Goal: Task Accomplishment & Management: Manage account settings

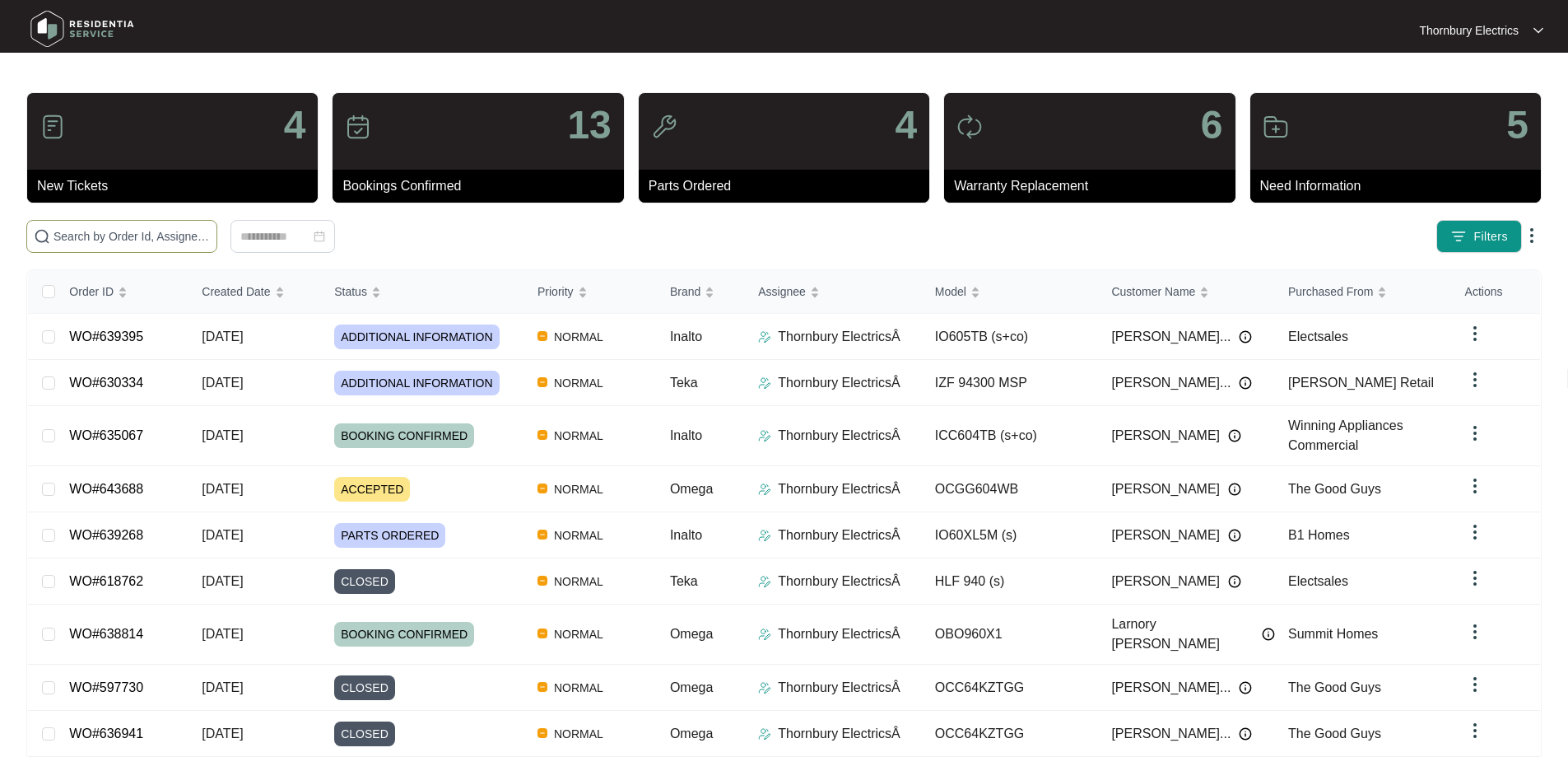
click at [174, 230] on input "text" at bounding box center [131, 236] width 156 height 18
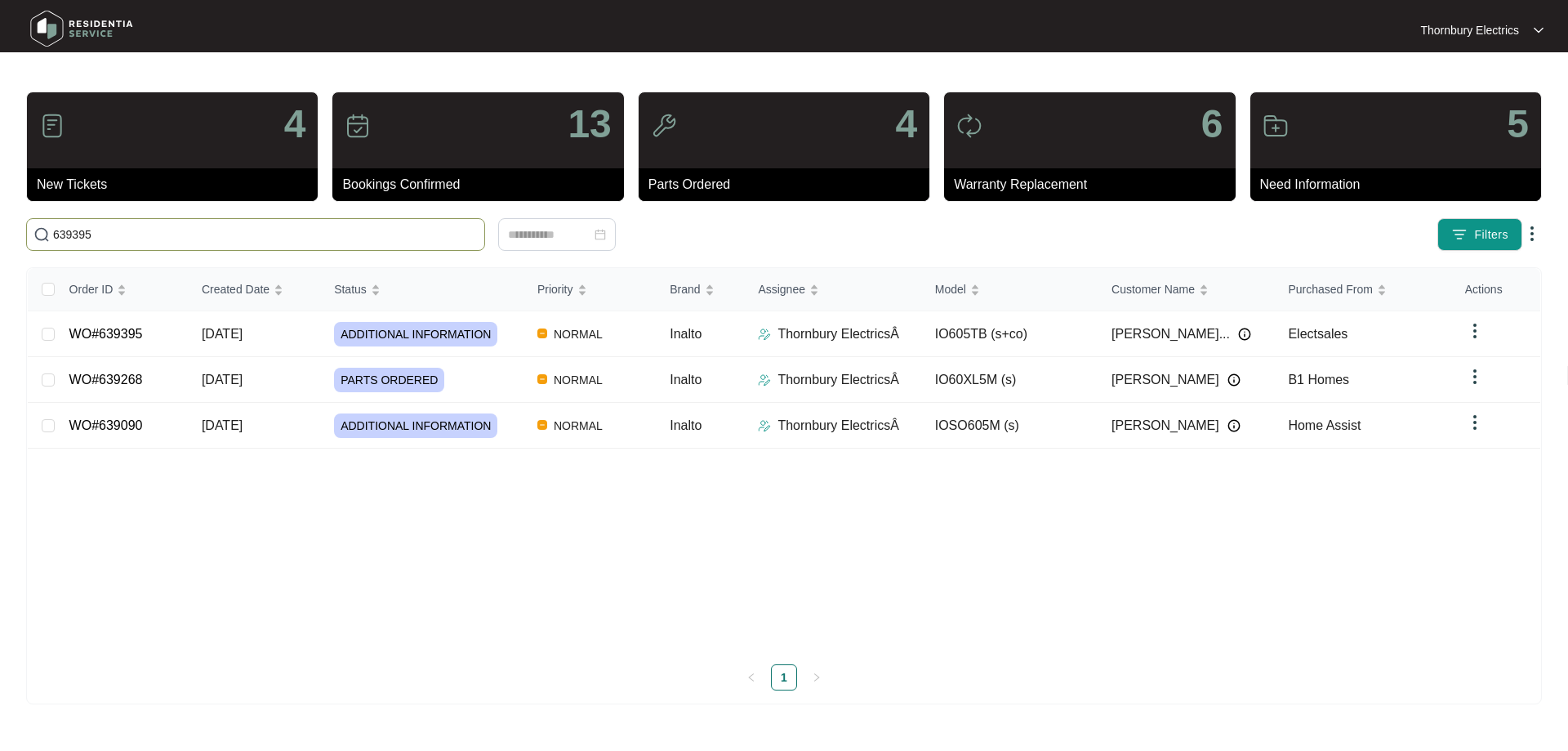
type input "639395"
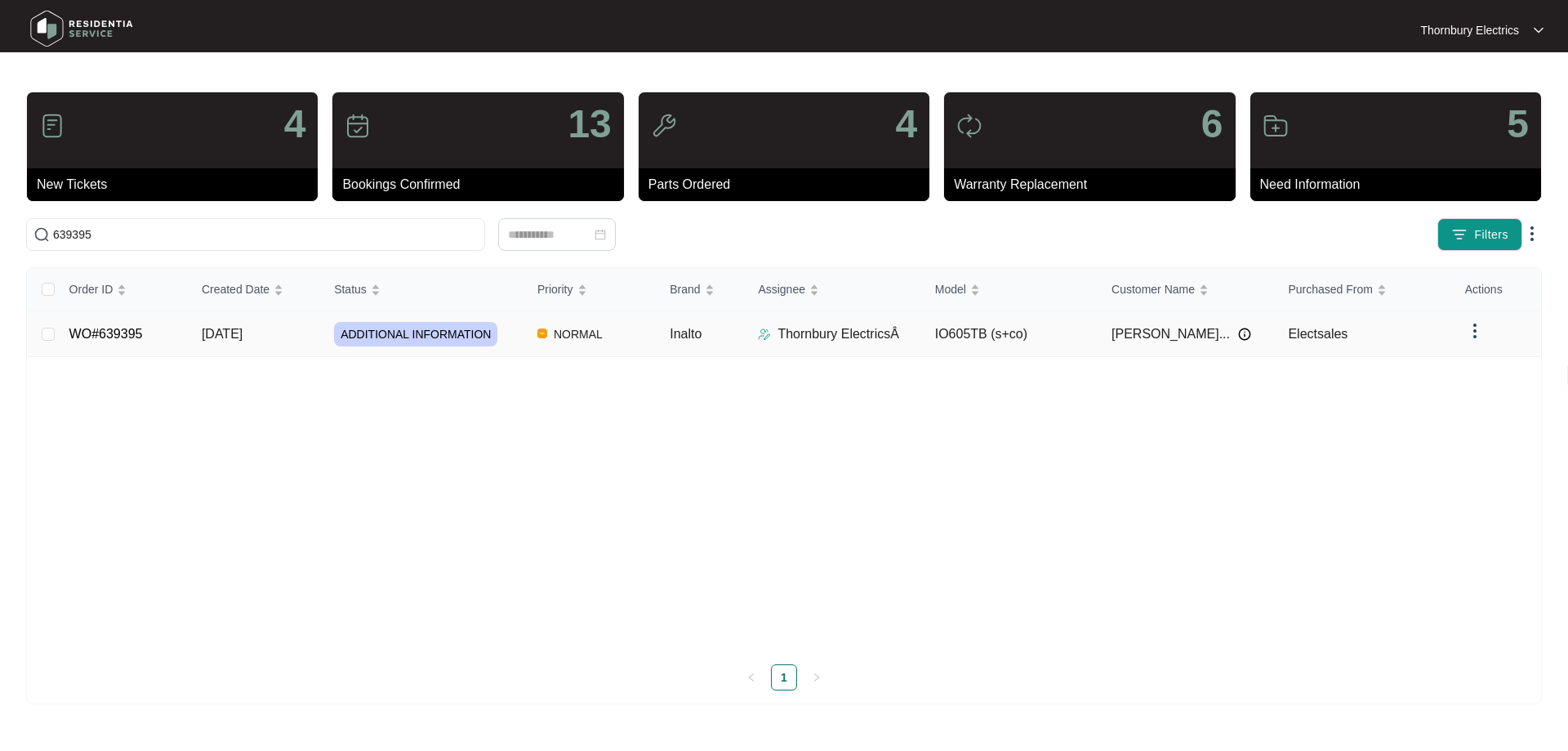
click at [505, 341] on div "ADDITIONAL INFORMATION" at bounding box center [429, 334] width 190 height 25
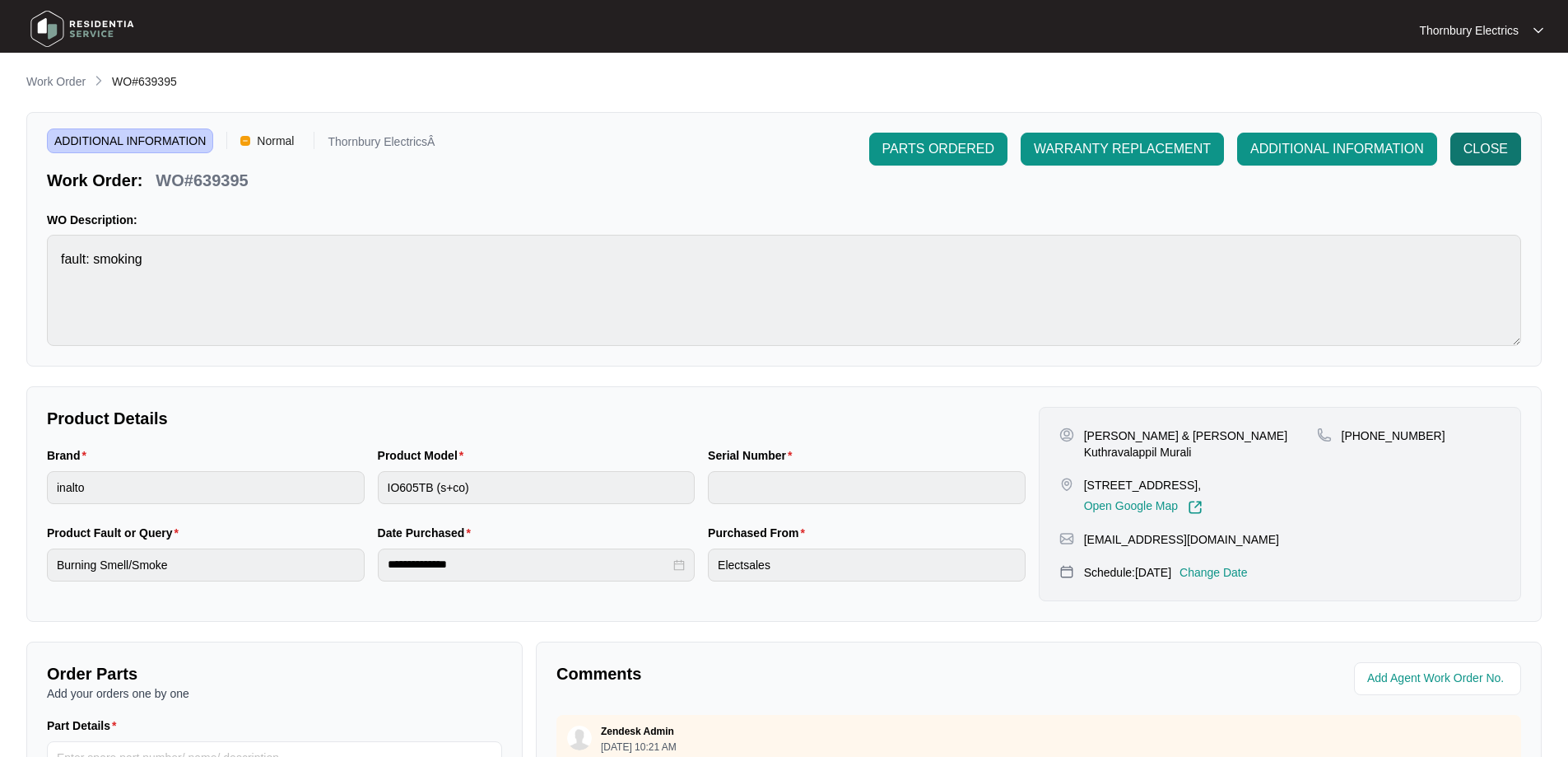
click at [1466, 152] on span "CLOSE" at bounding box center [1486, 149] width 44 height 20
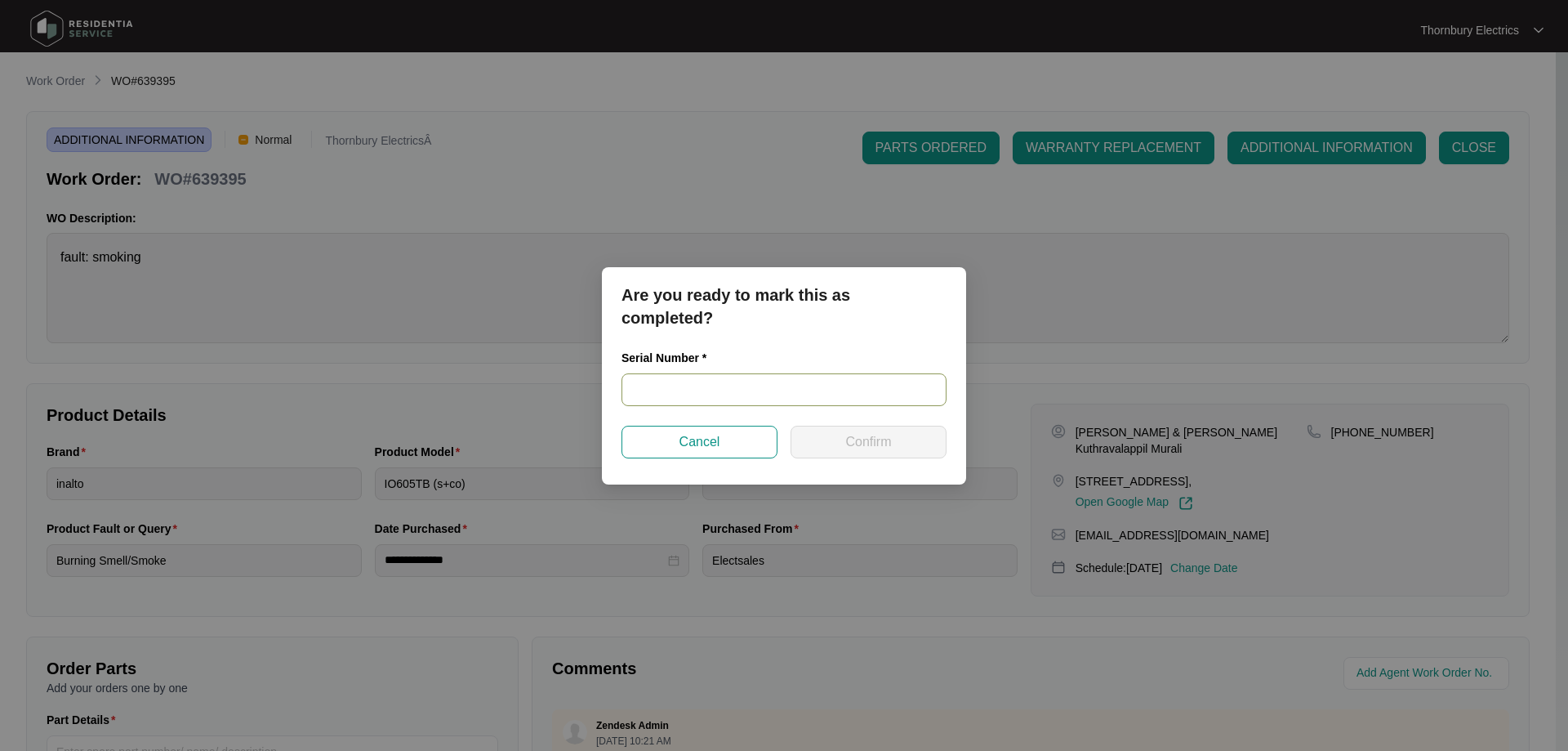
click at [745, 378] on input "text" at bounding box center [784, 389] width 325 height 32
paste input "2025140640"
type input "2025140640"
click at [890, 442] on span "Confirm" at bounding box center [869, 442] width 46 height 20
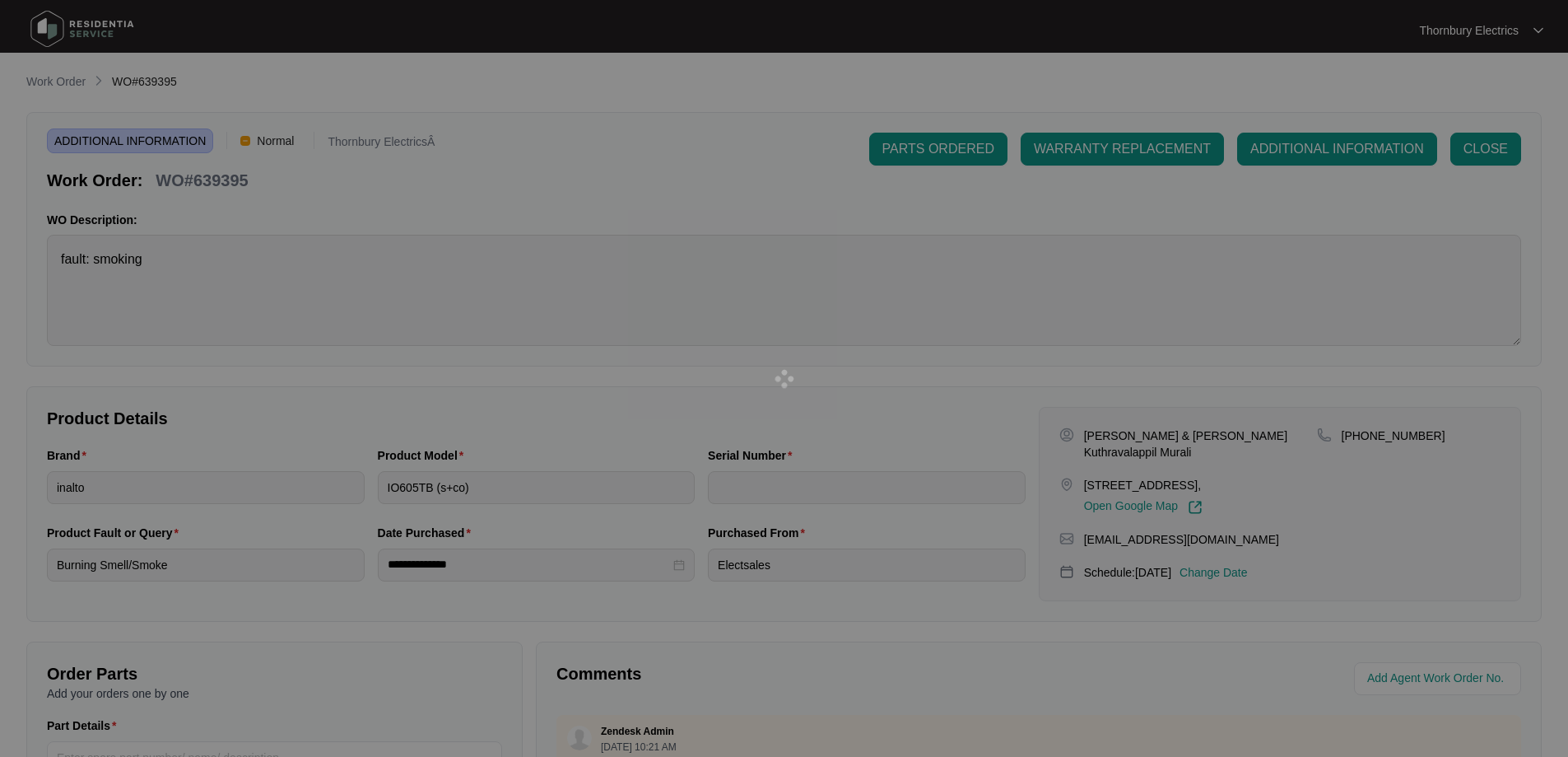
type input "2025140640"
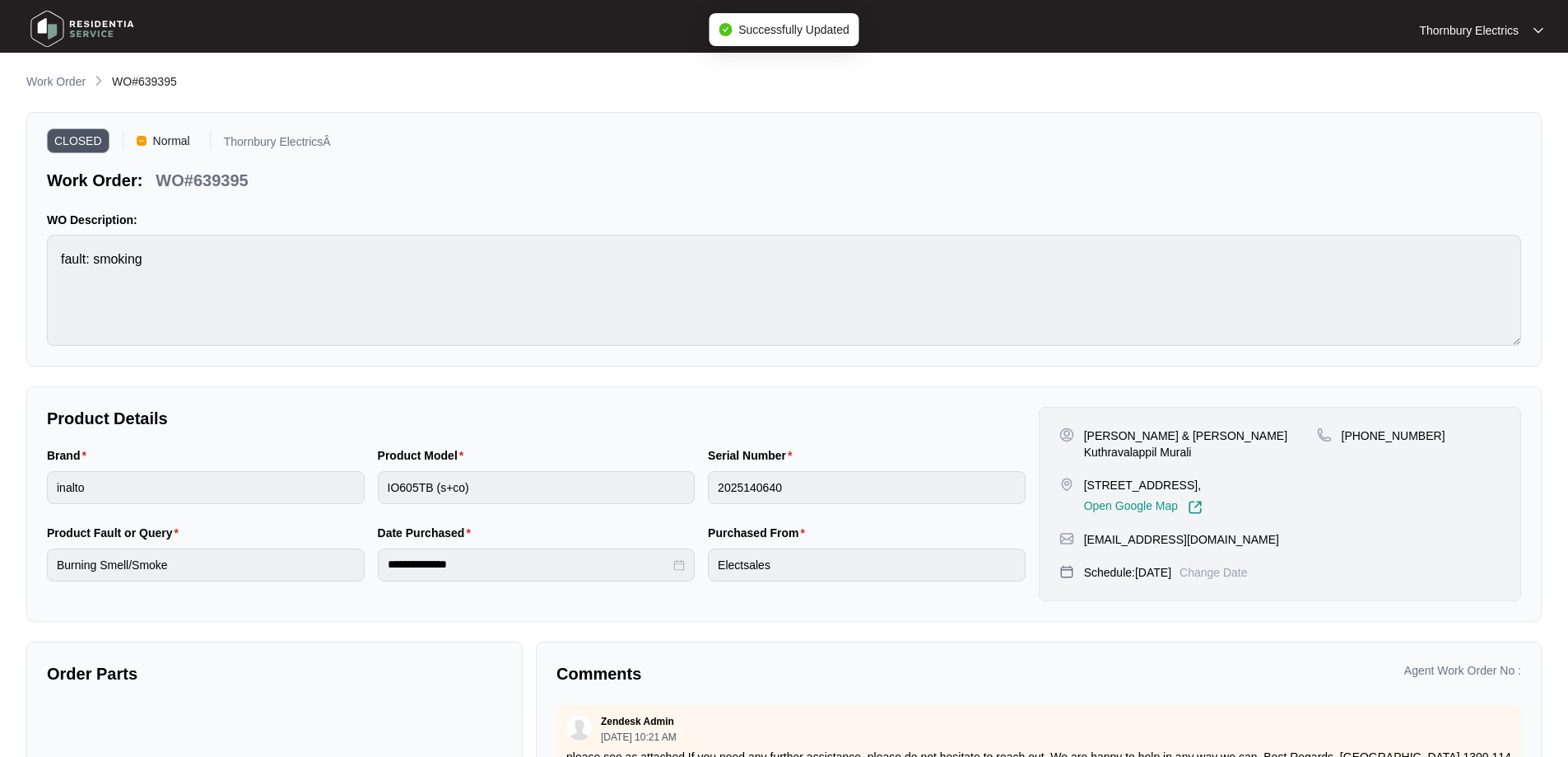
click at [60, 83] on p "Work Order" at bounding box center [56, 81] width 59 height 16
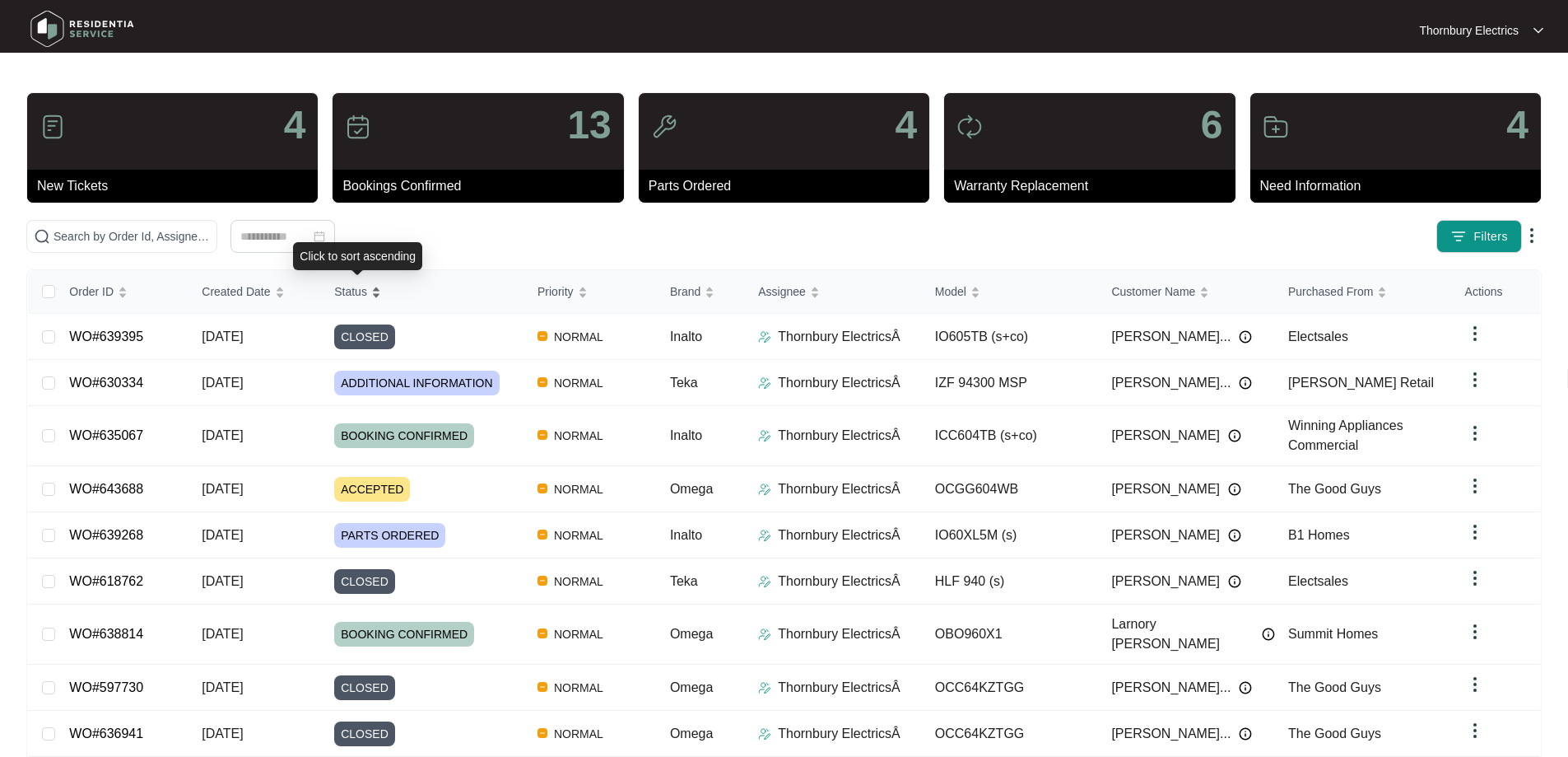
click at [358, 296] on span "Status" at bounding box center [351, 291] width 33 height 18
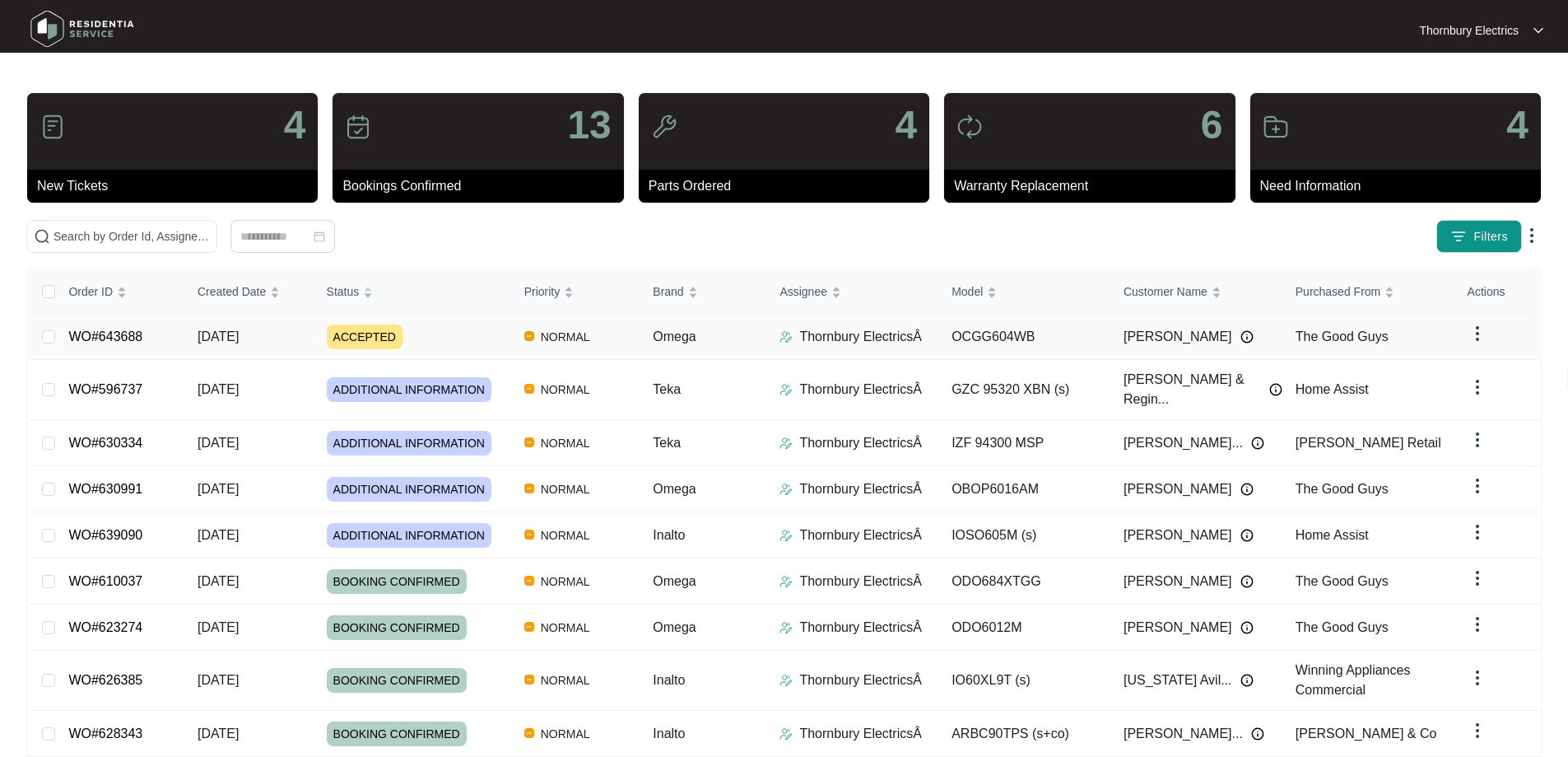
click at [292, 341] on td "[DATE]" at bounding box center [248, 337] width 129 height 46
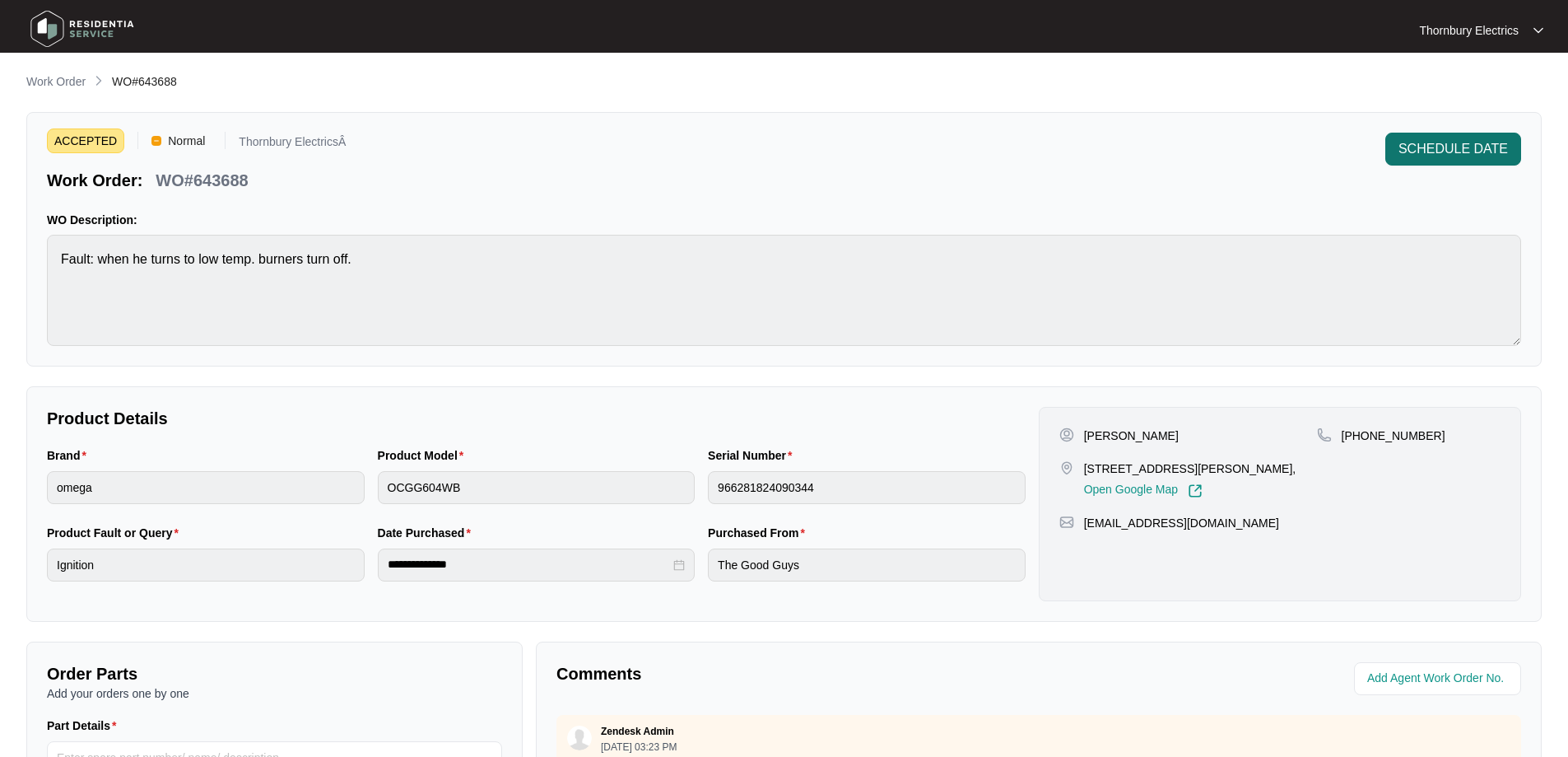
click at [1488, 153] on span "SCHEDULE DATE" at bounding box center [1454, 149] width 109 height 20
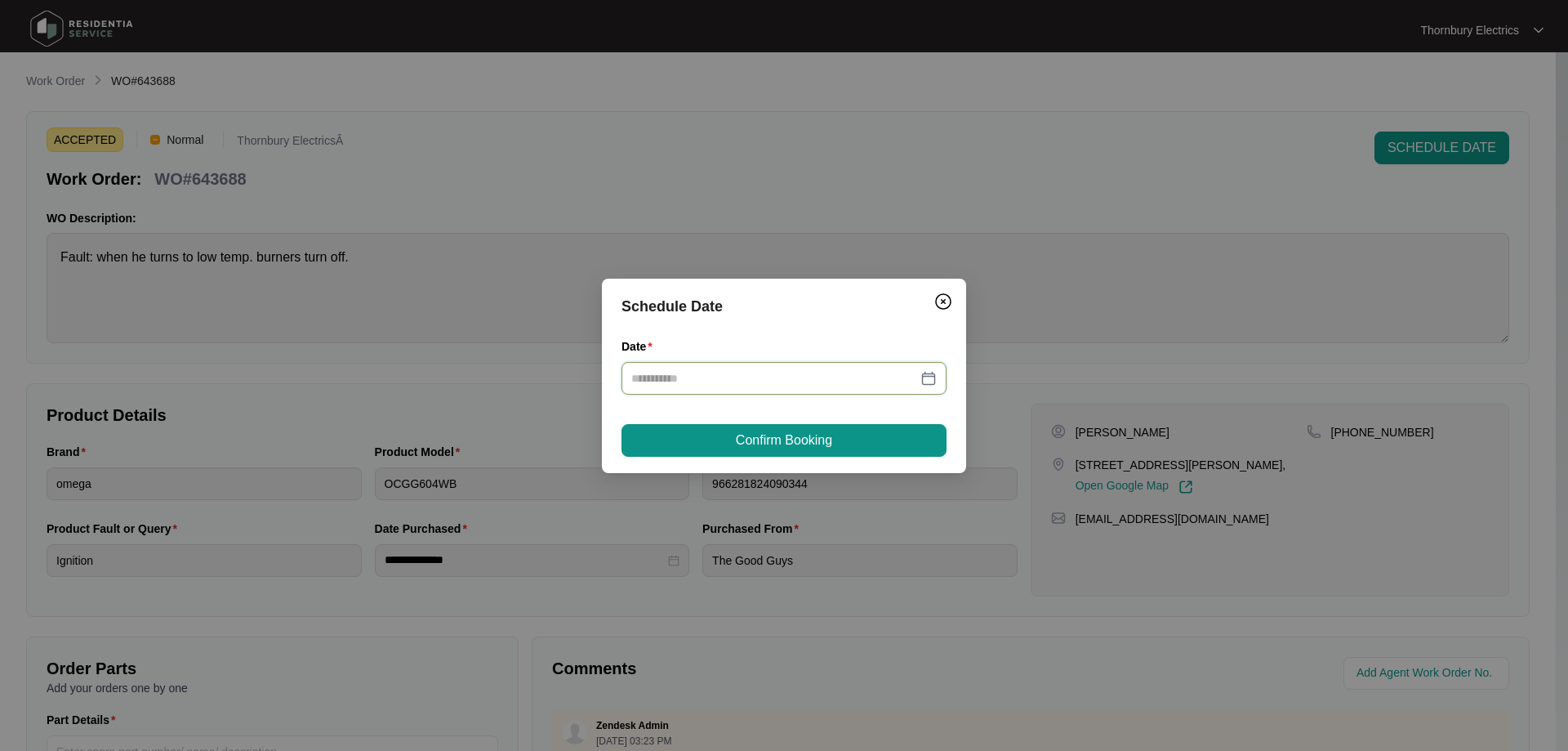
click at [908, 378] on input "Date" at bounding box center [774, 378] width 285 height 18
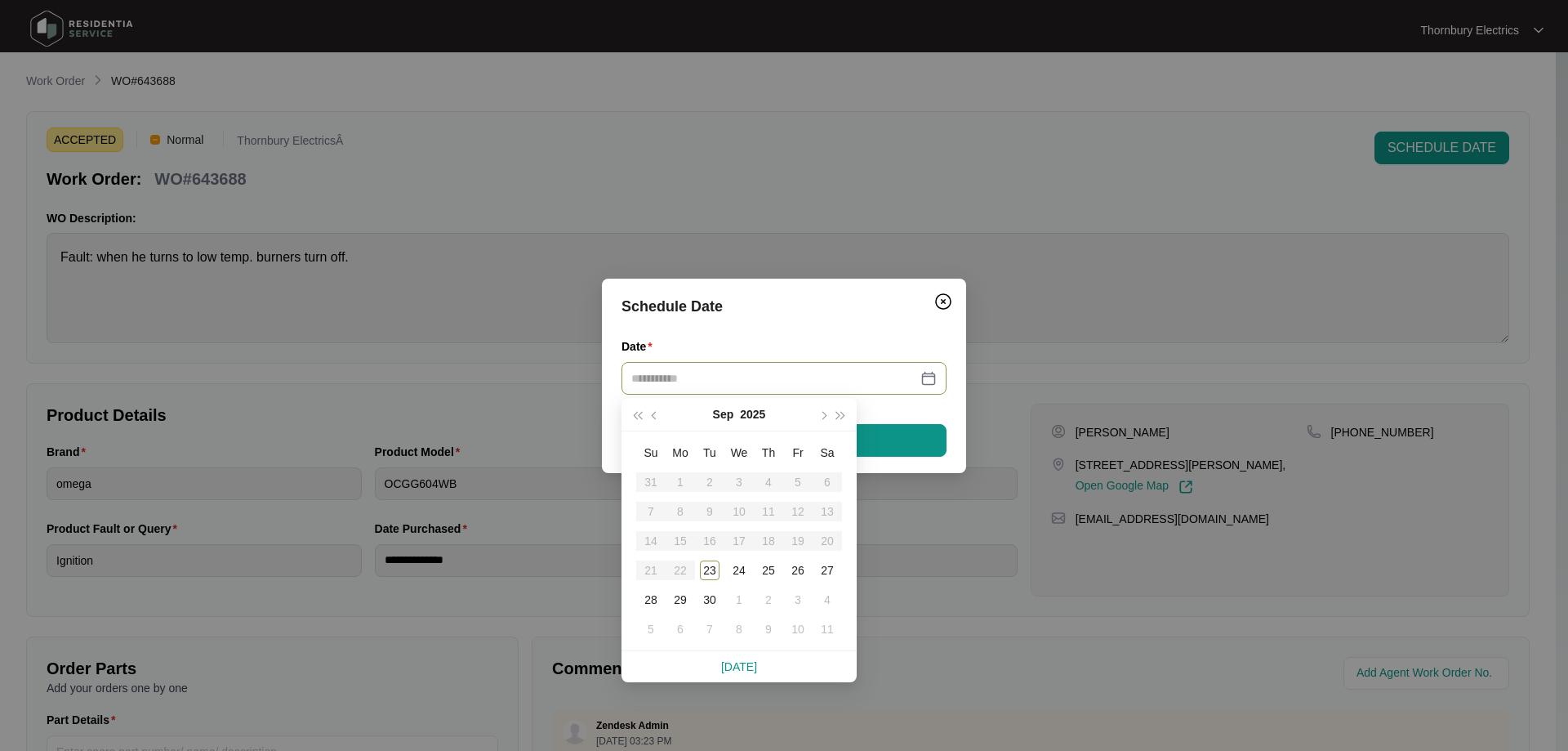
click at [927, 379] on div at bounding box center [784, 378] width 305 height 18
click at [825, 418] on button "button" at bounding box center [822, 414] width 18 height 32
click at [682, 505] on div "6" at bounding box center [680, 511] width 20 height 20
type input "**********"
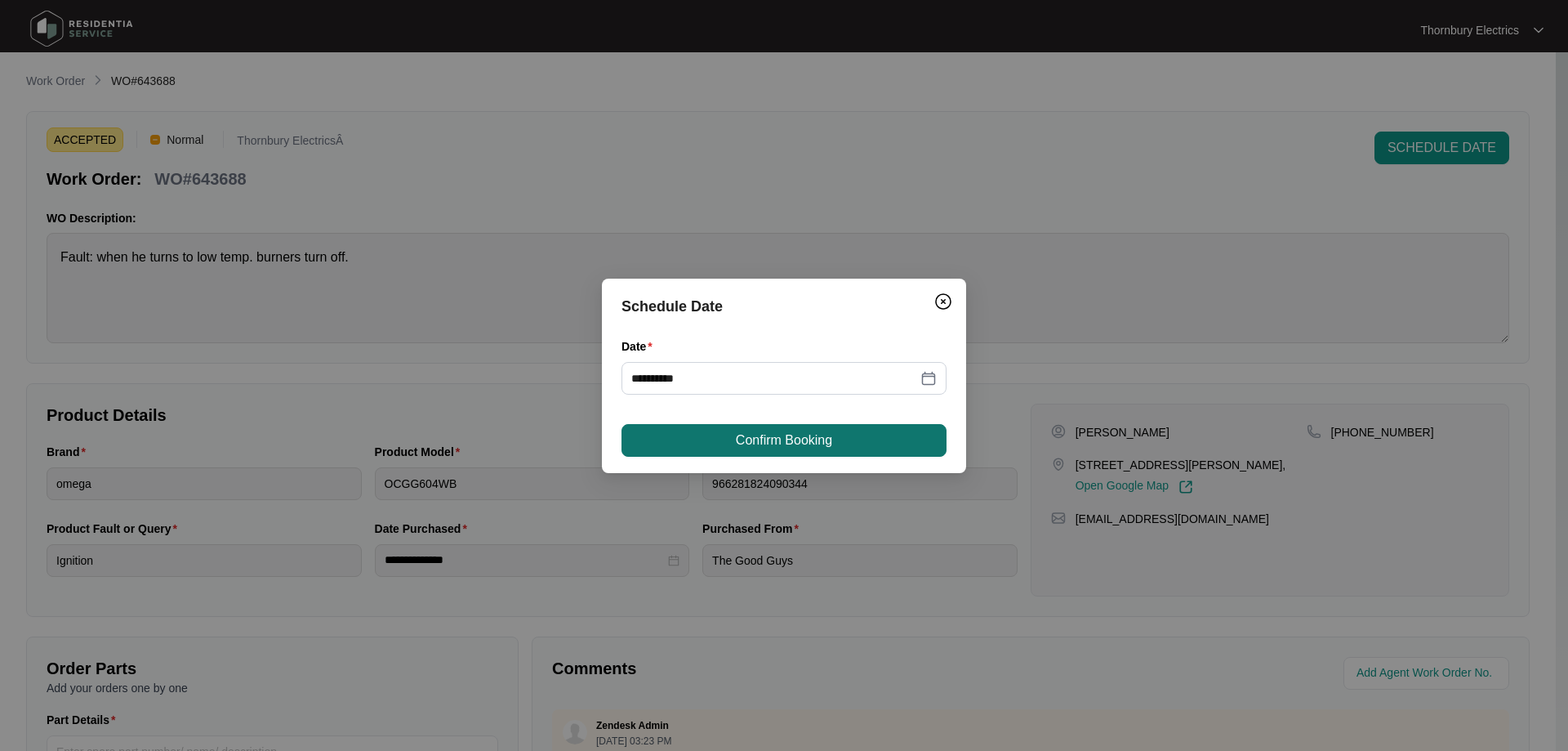
click at [794, 440] on span "Confirm Booking" at bounding box center [783, 440] width 96 height 20
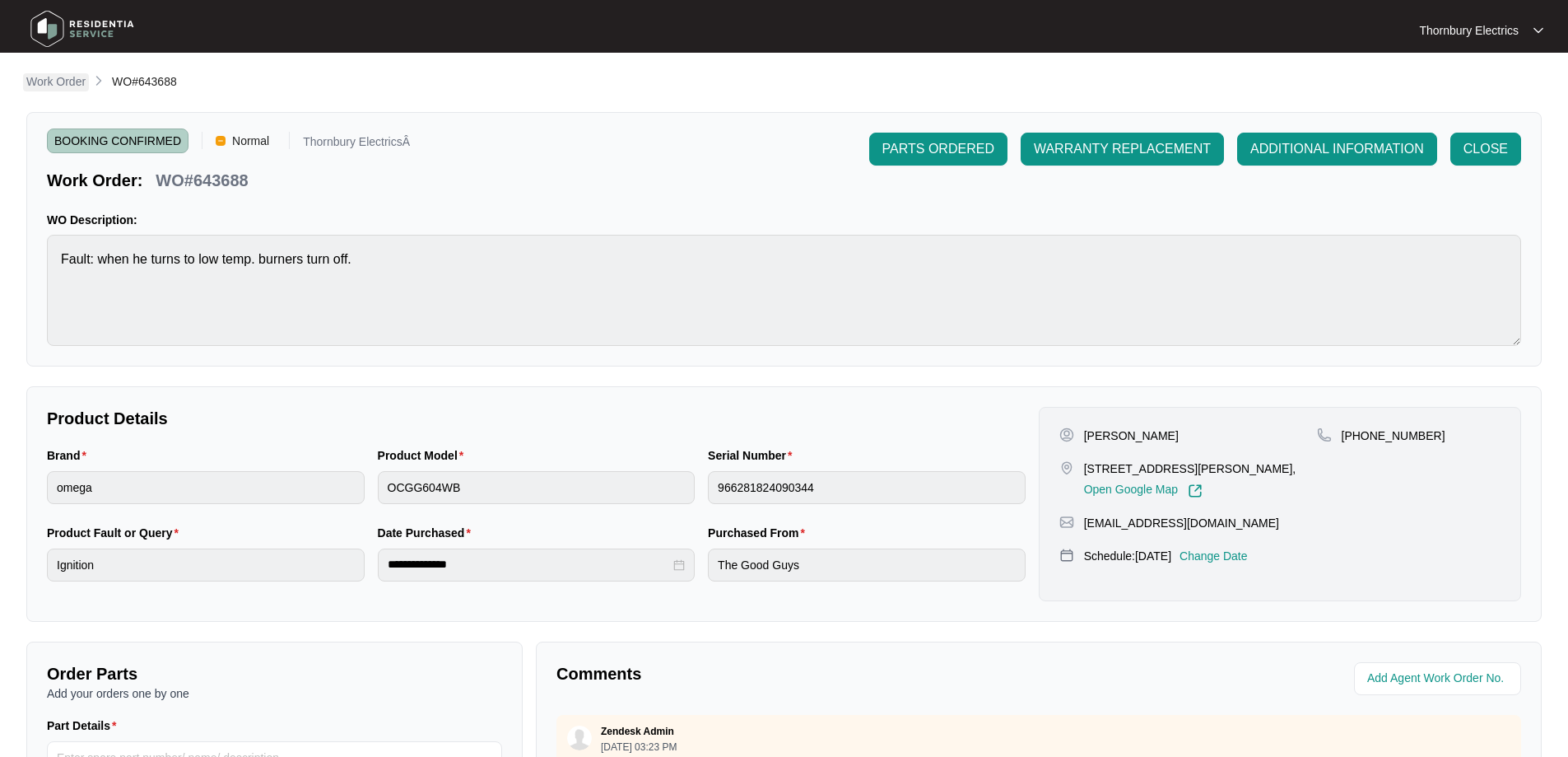
click at [72, 85] on p "Work Order" at bounding box center [56, 81] width 59 height 16
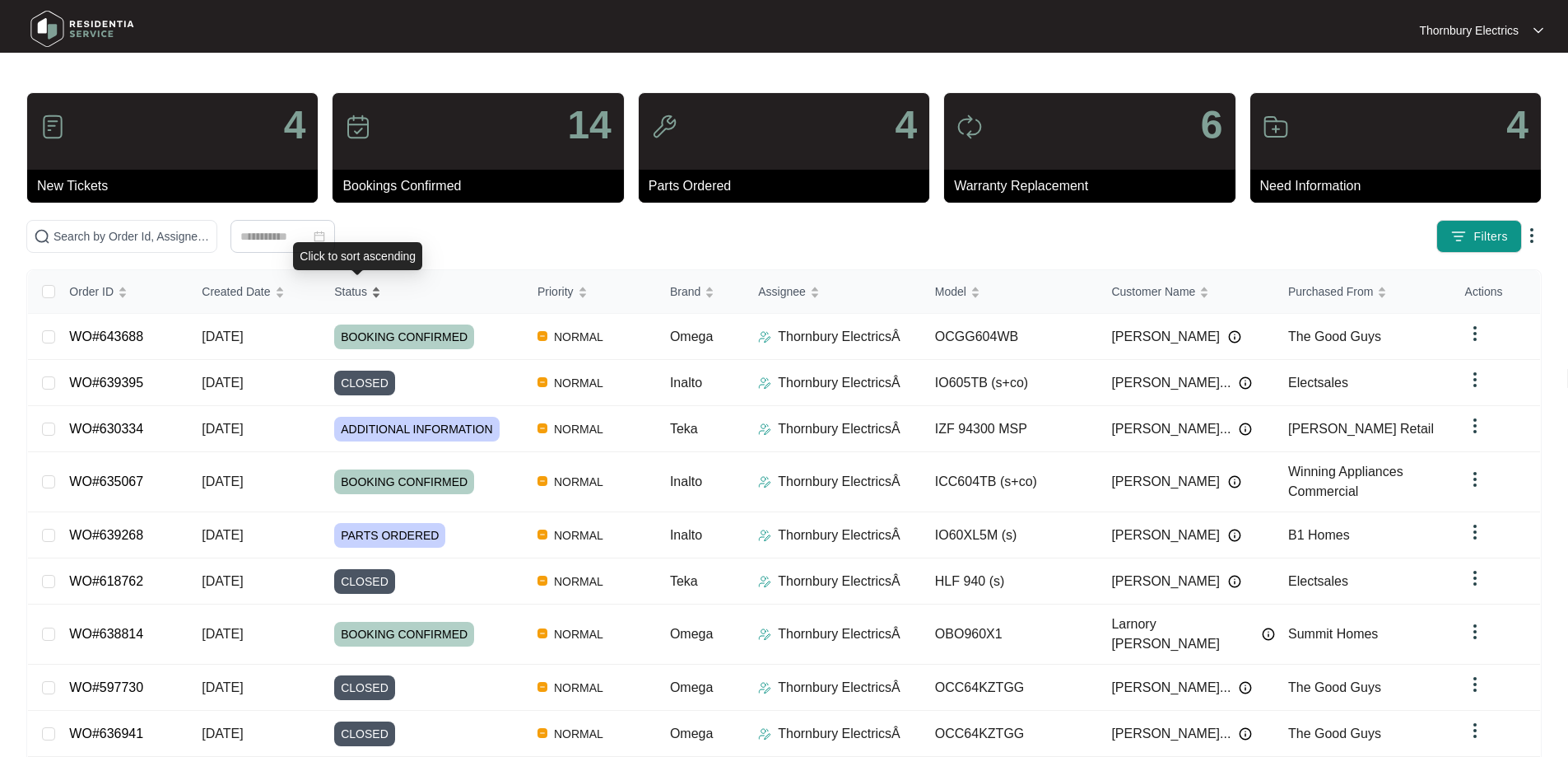
click at [346, 297] on span "Status" at bounding box center [351, 291] width 33 height 18
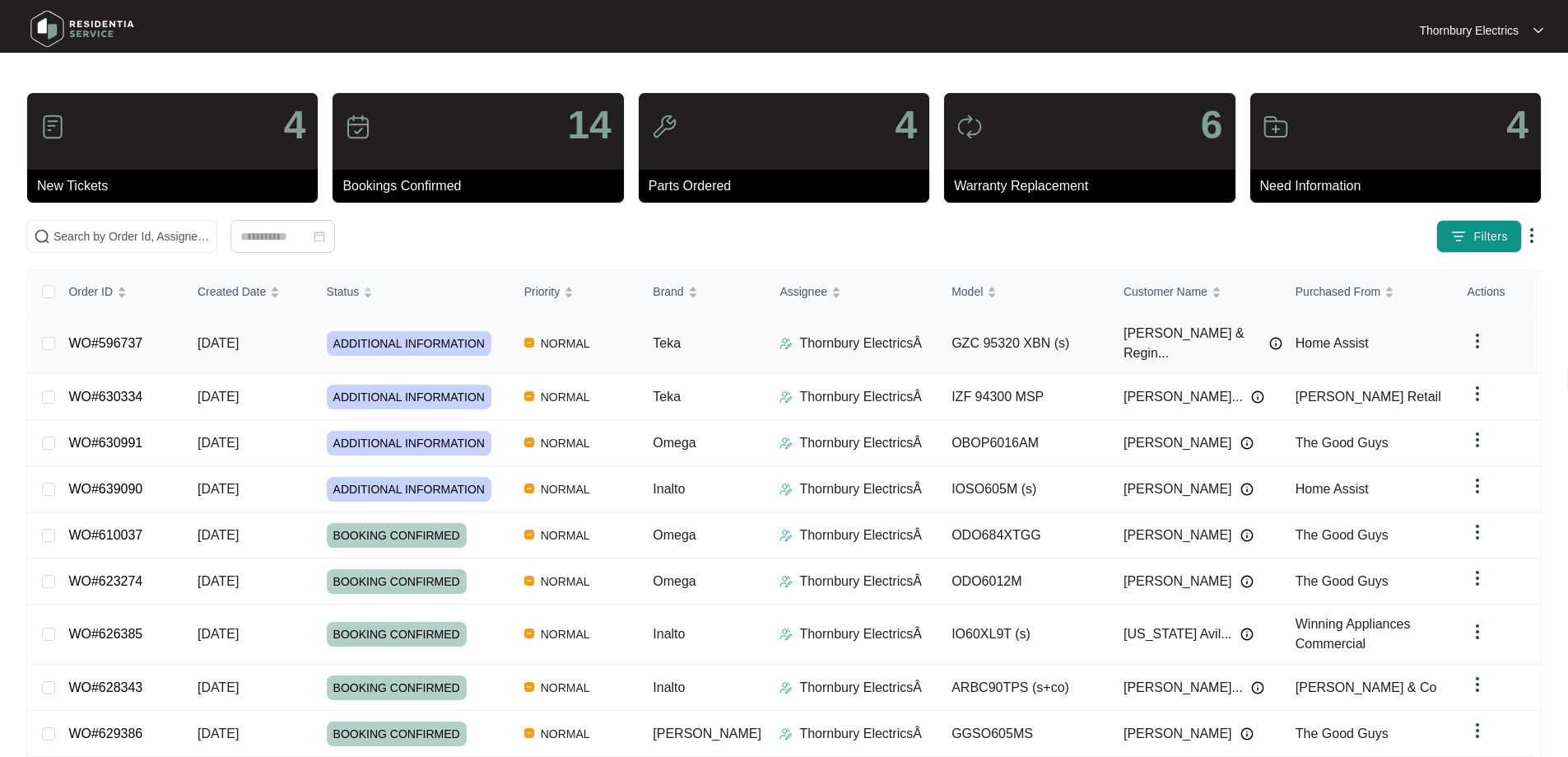
click at [293, 343] on td "[DATE]" at bounding box center [248, 343] width 129 height 60
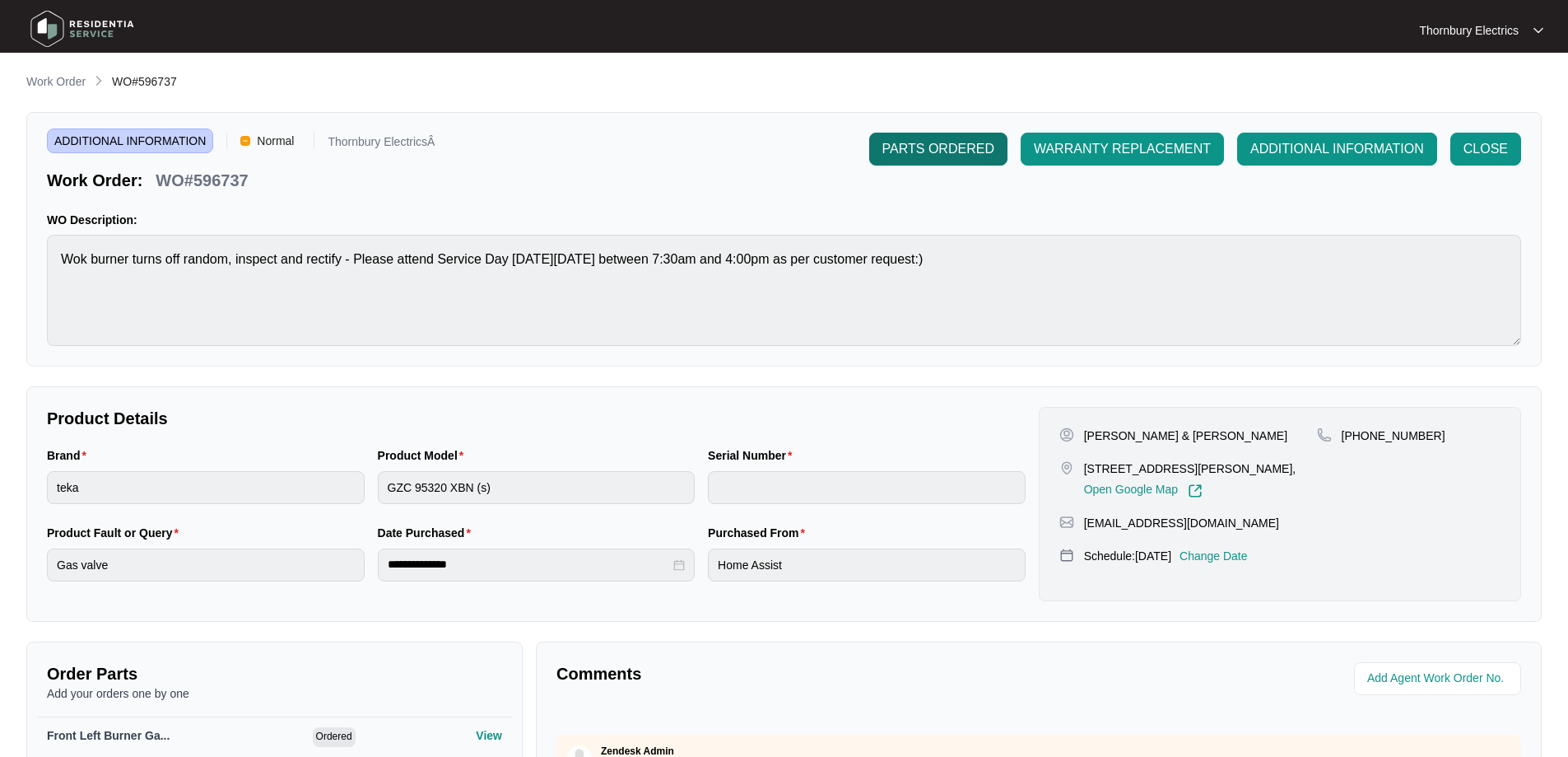
click at [938, 155] on span "PARTS ORDERED" at bounding box center [938, 149] width 112 height 20
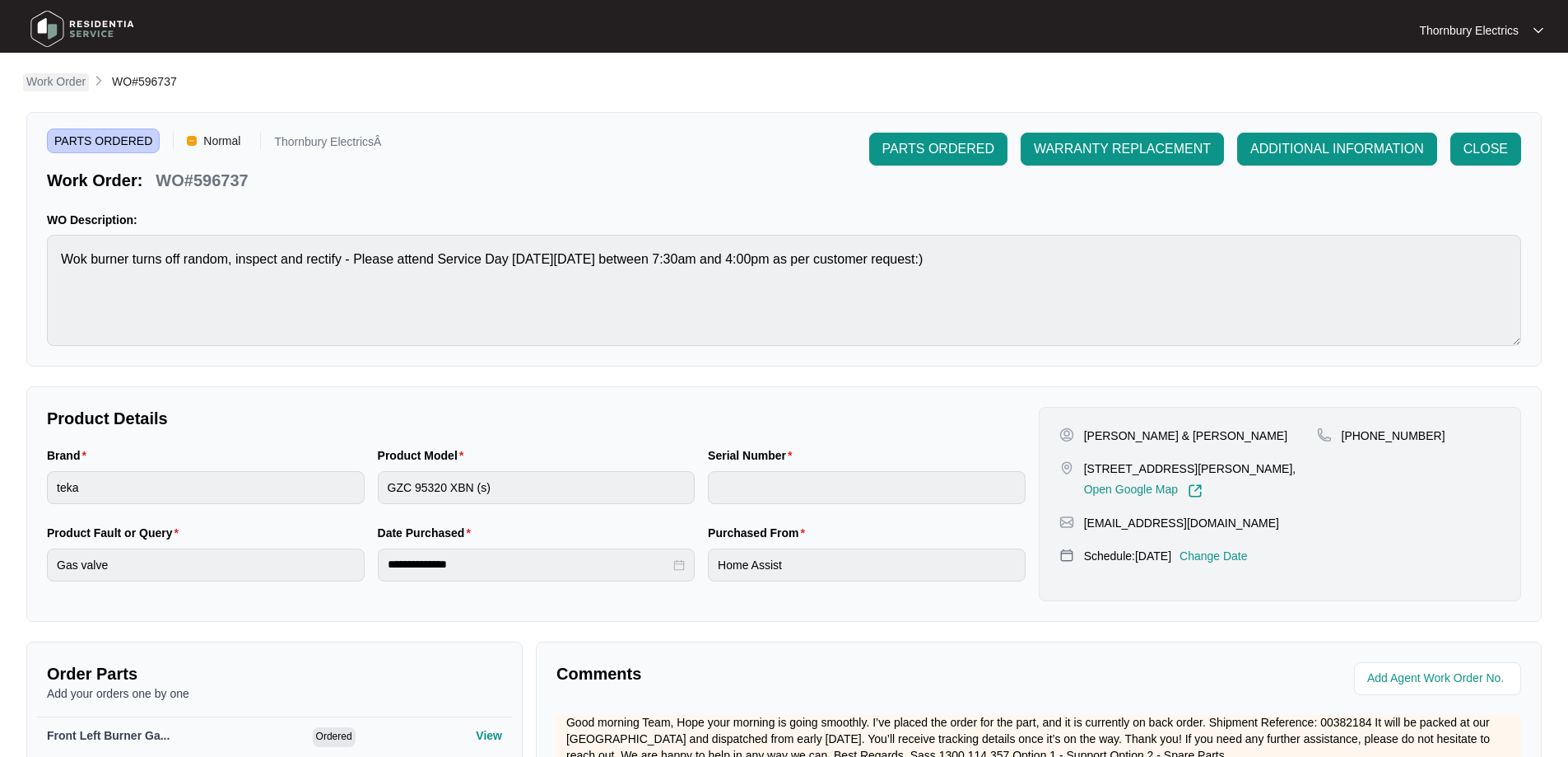
click at [57, 80] on p "Work Order" at bounding box center [56, 81] width 59 height 16
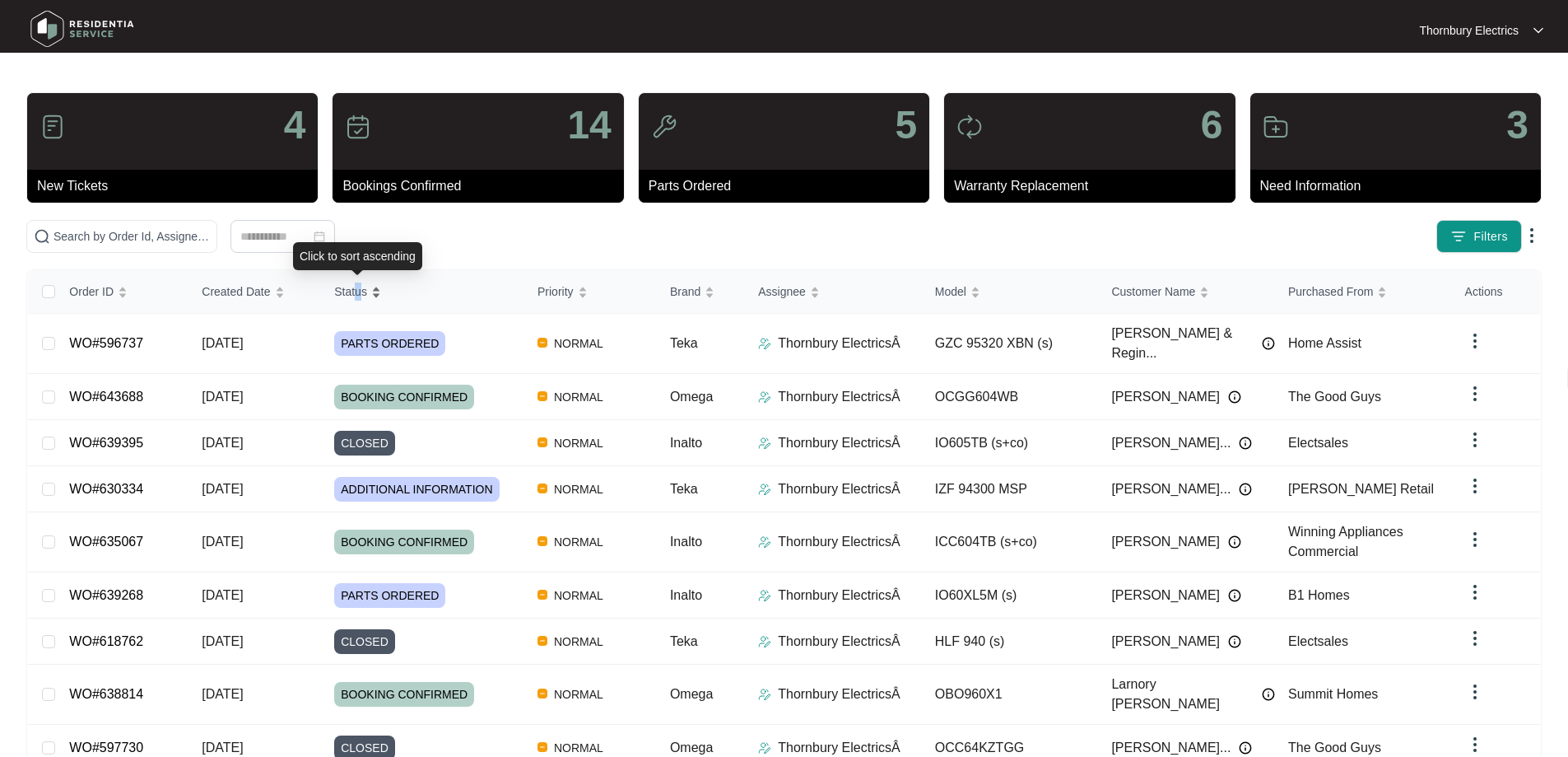
click at [358, 299] on span "Status" at bounding box center [351, 291] width 33 height 18
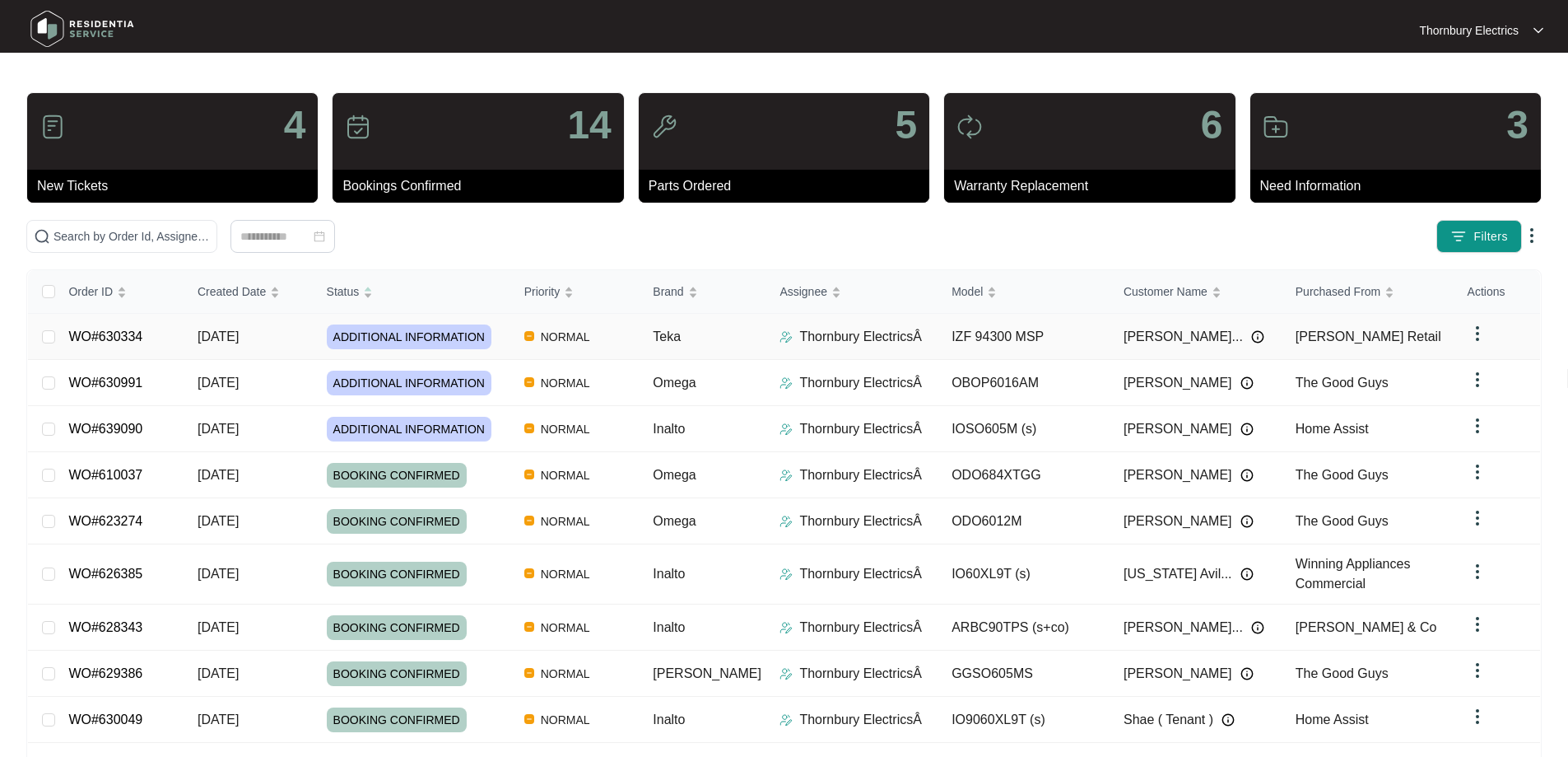
click at [155, 336] on td "WO#630334" at bounding box center [120, 337] width 129 height 46
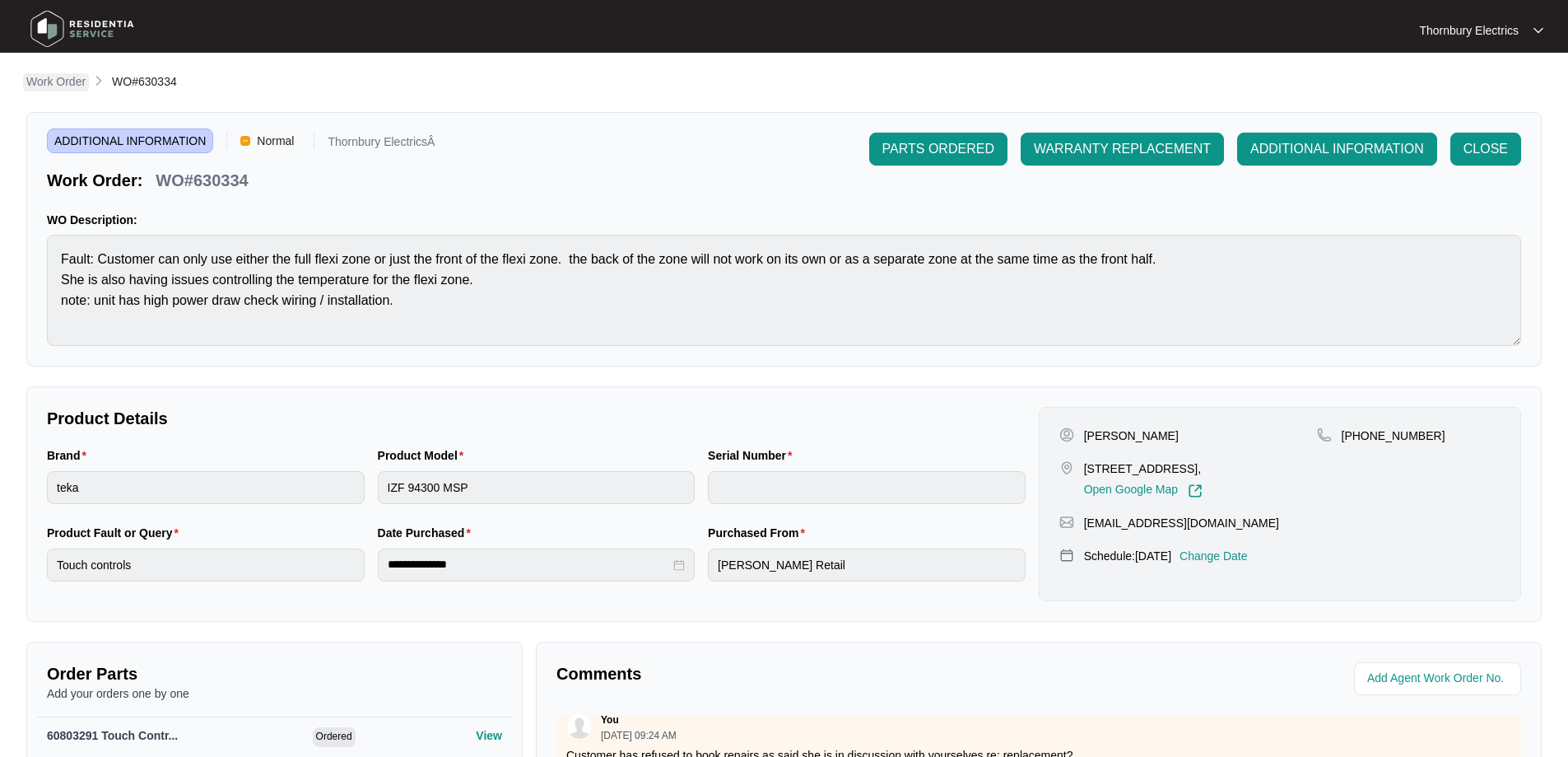
click at [55, 90] on link "Work Order" at bounding box center [56, 82] width 66 height 18
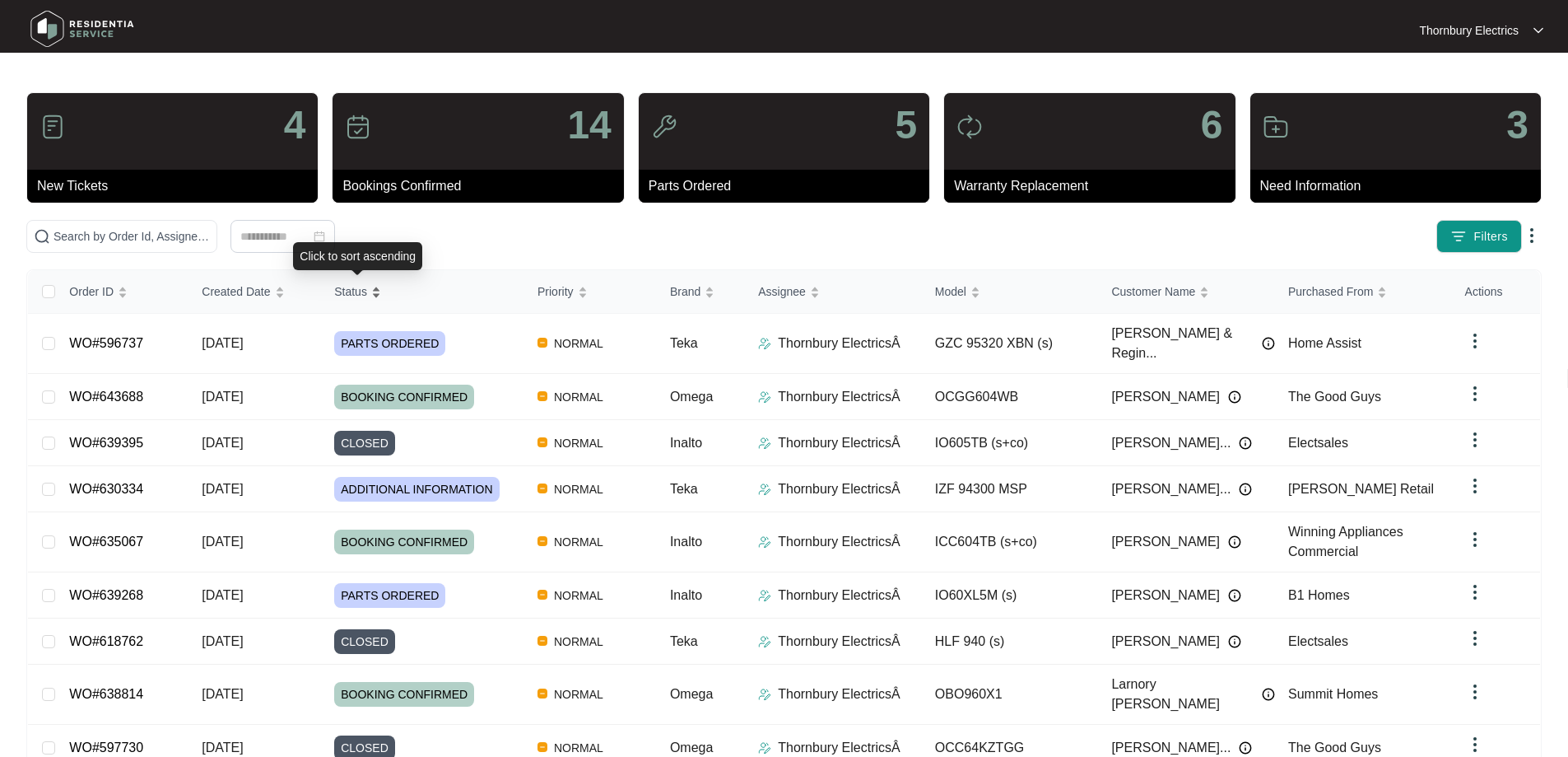
click at [350, 289] on span "Status" at bounding box center [351, 291] width 33 height 18
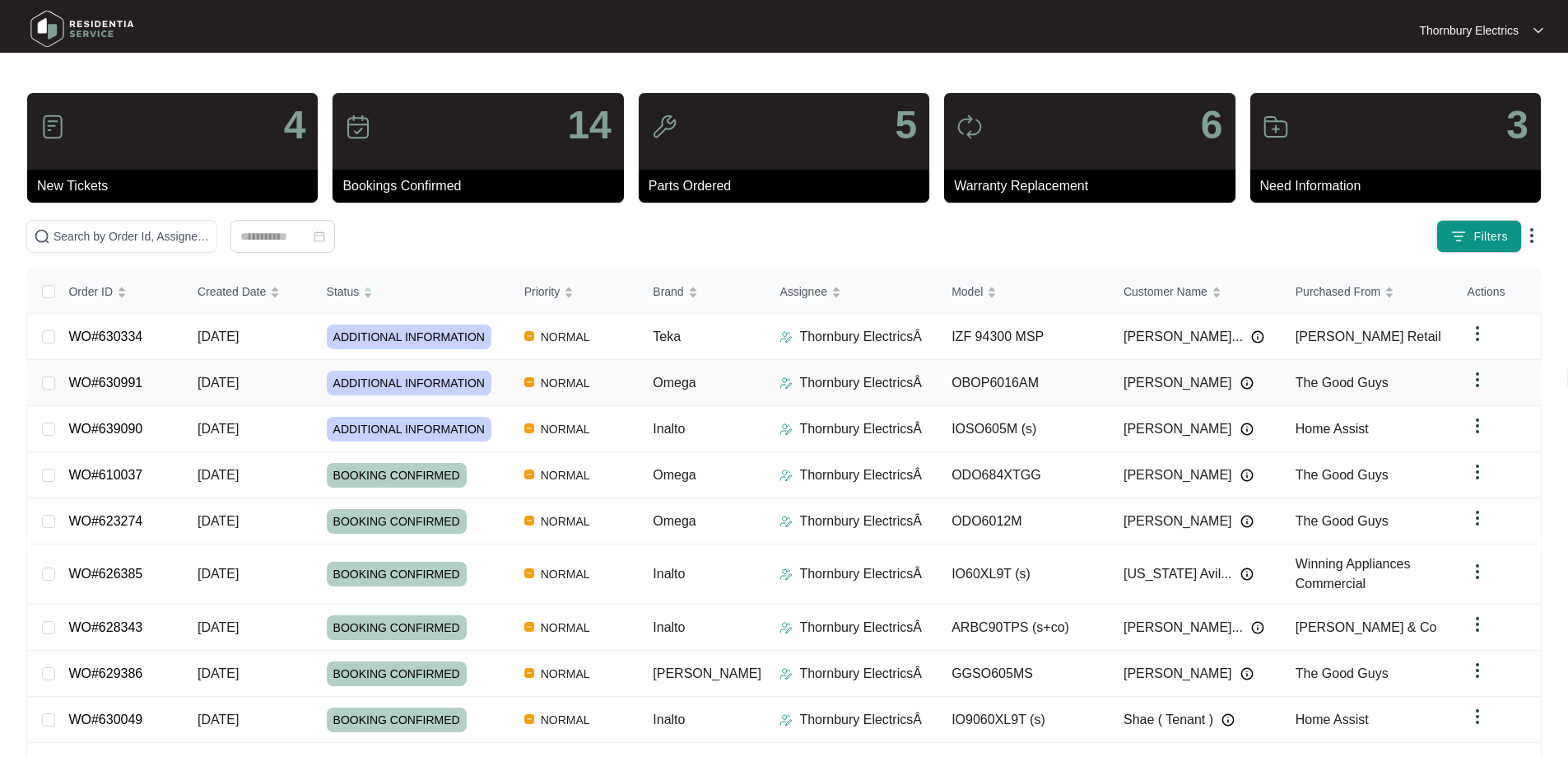
click at [184, 386] on td "WO#630991" at bounding box center [120, 383] width 129 height 46
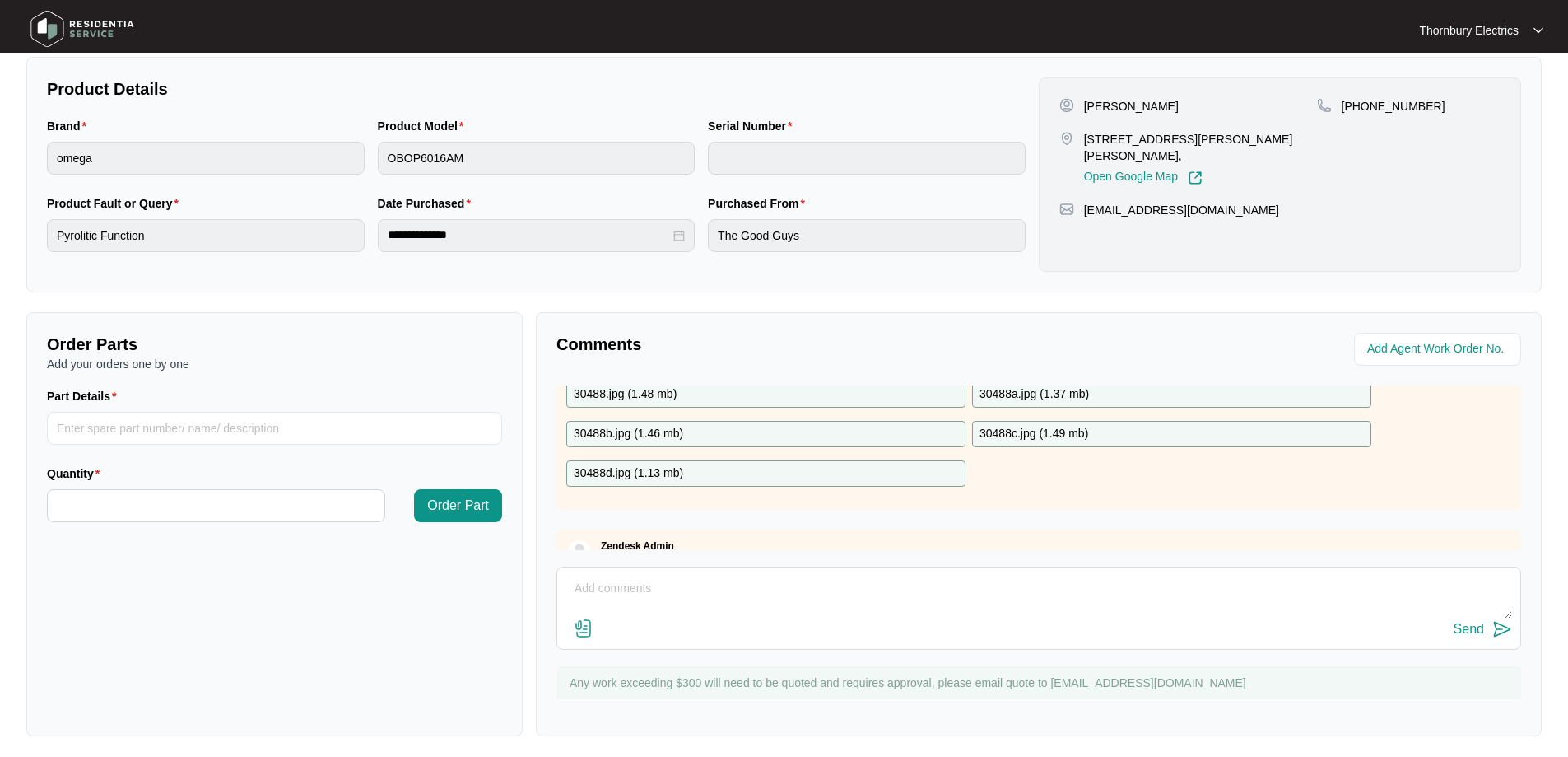
scroll to position [1117, 0]
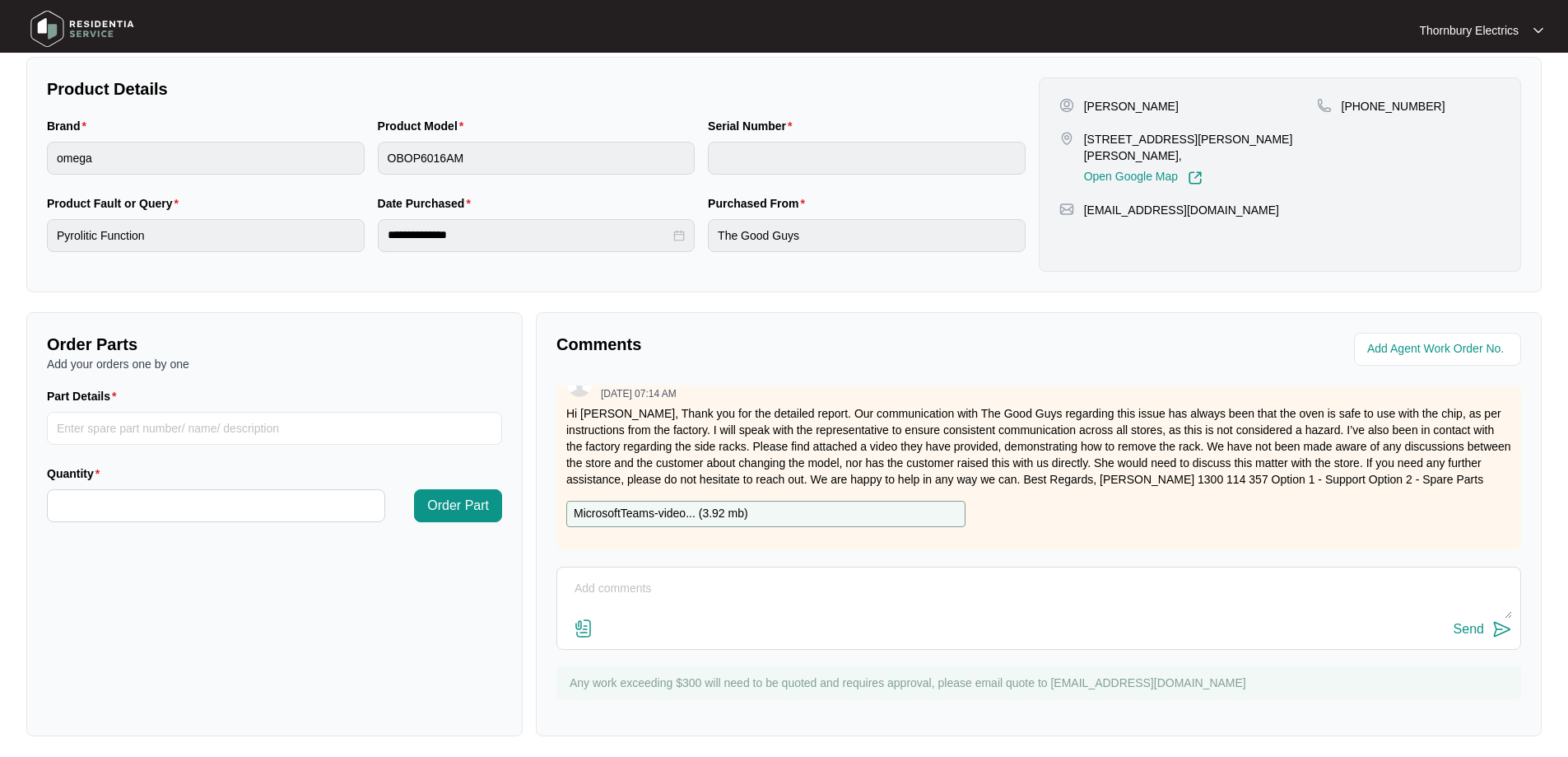
click at [680, 584] on textarea at bounding box center [1039, 597] width 947 height 43
type textarea "Do I close this job and inv?"
click at [1481, 634] on div "Send" at bounding box center [1469, 628] width 31 height 14
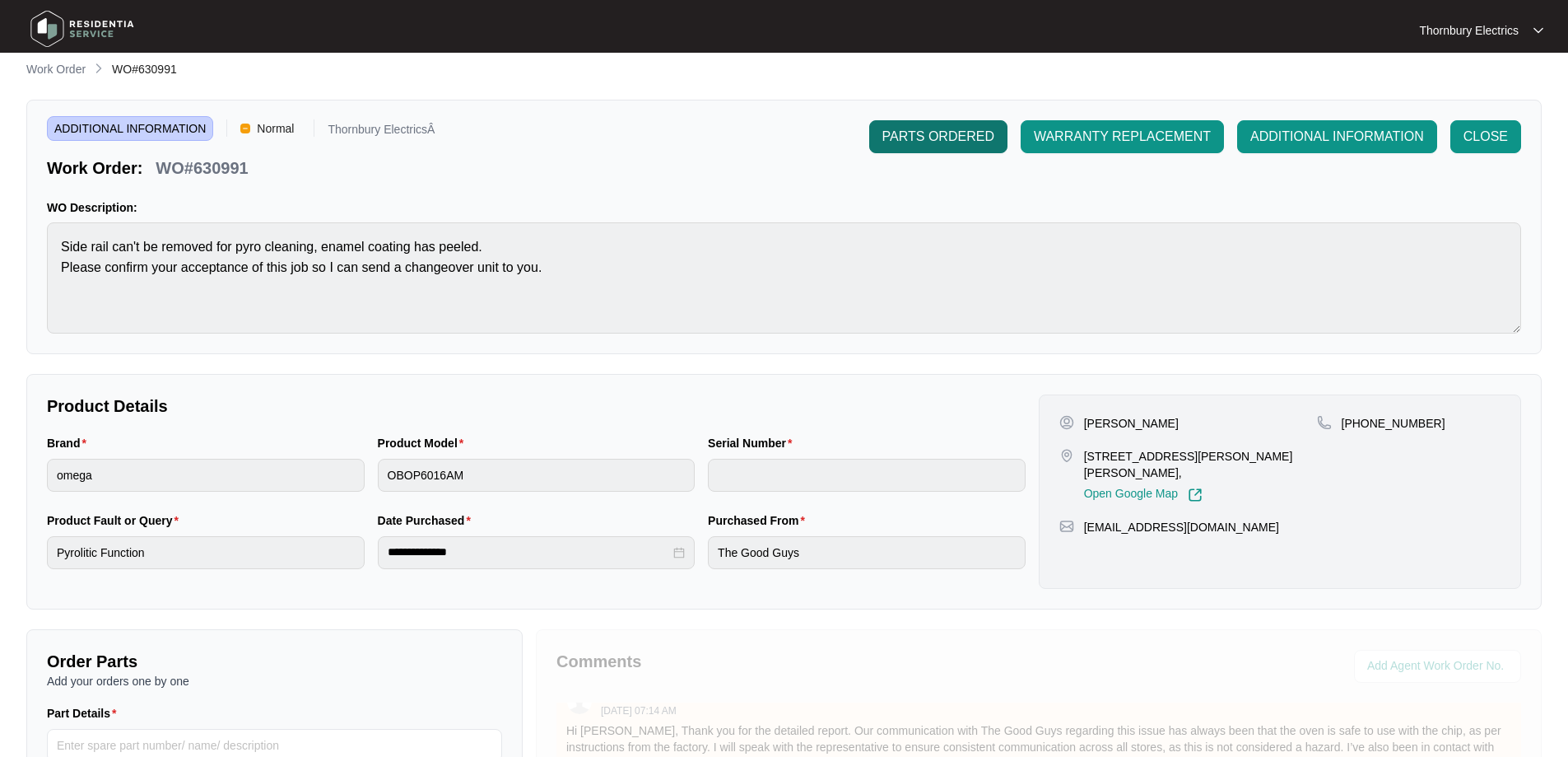
scroll to position [0, 0]
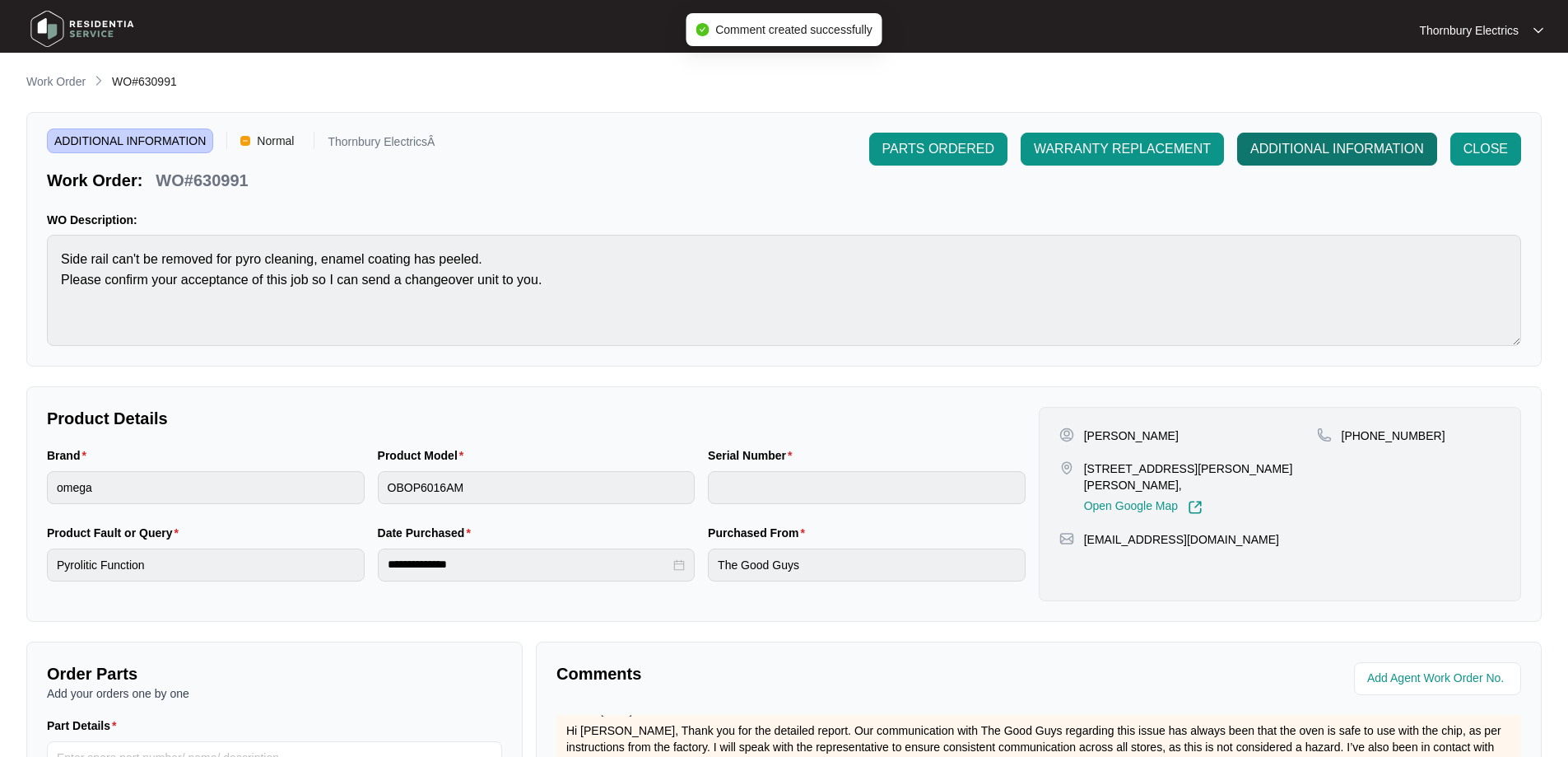
click at [1357, 142] on span "ADDITIONAL INFORMATION" at bounding box center [1337, 149] width 174 height 20
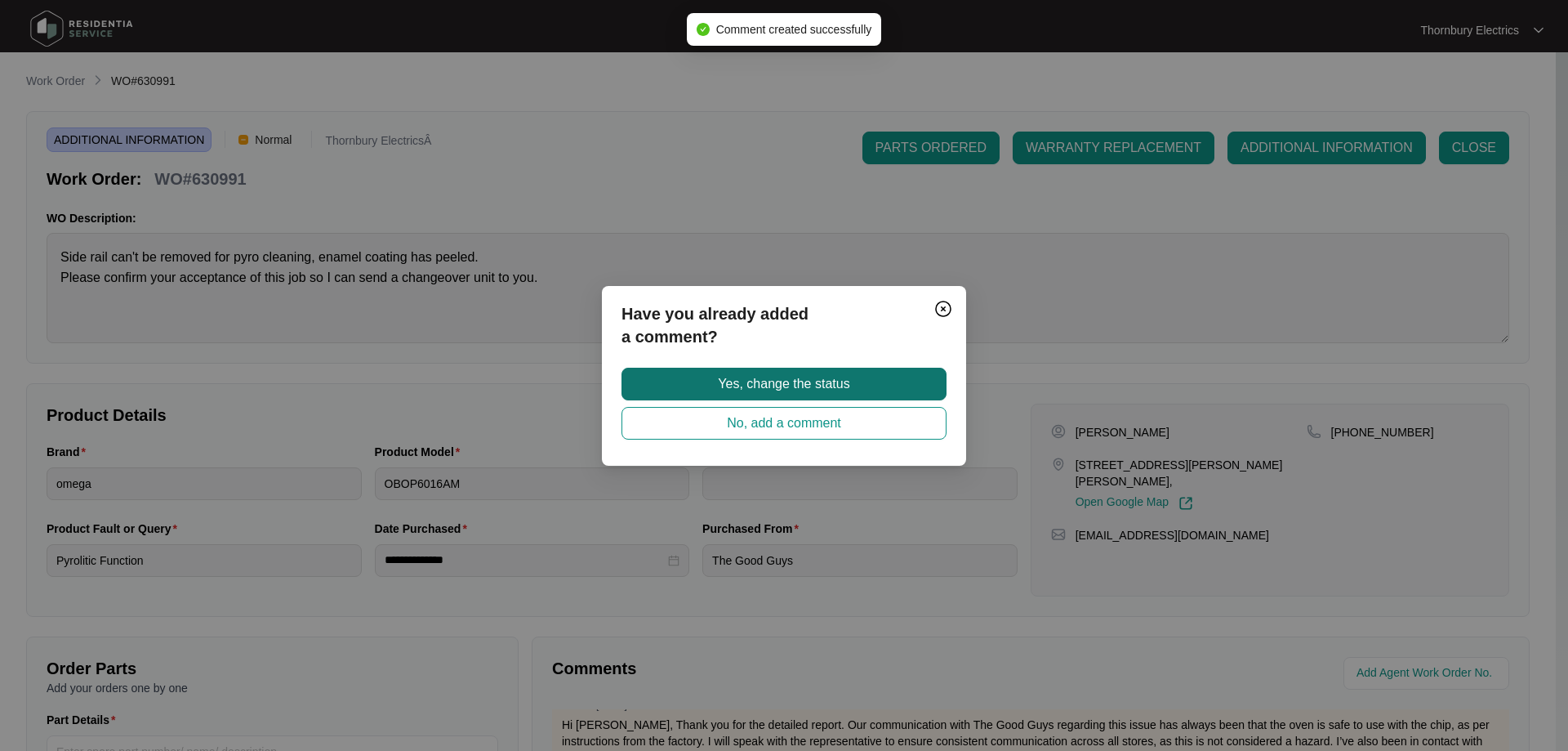
click at [771, 389] on span "Yes, change the status" at bounding box center [784, 384] width 131 height 20
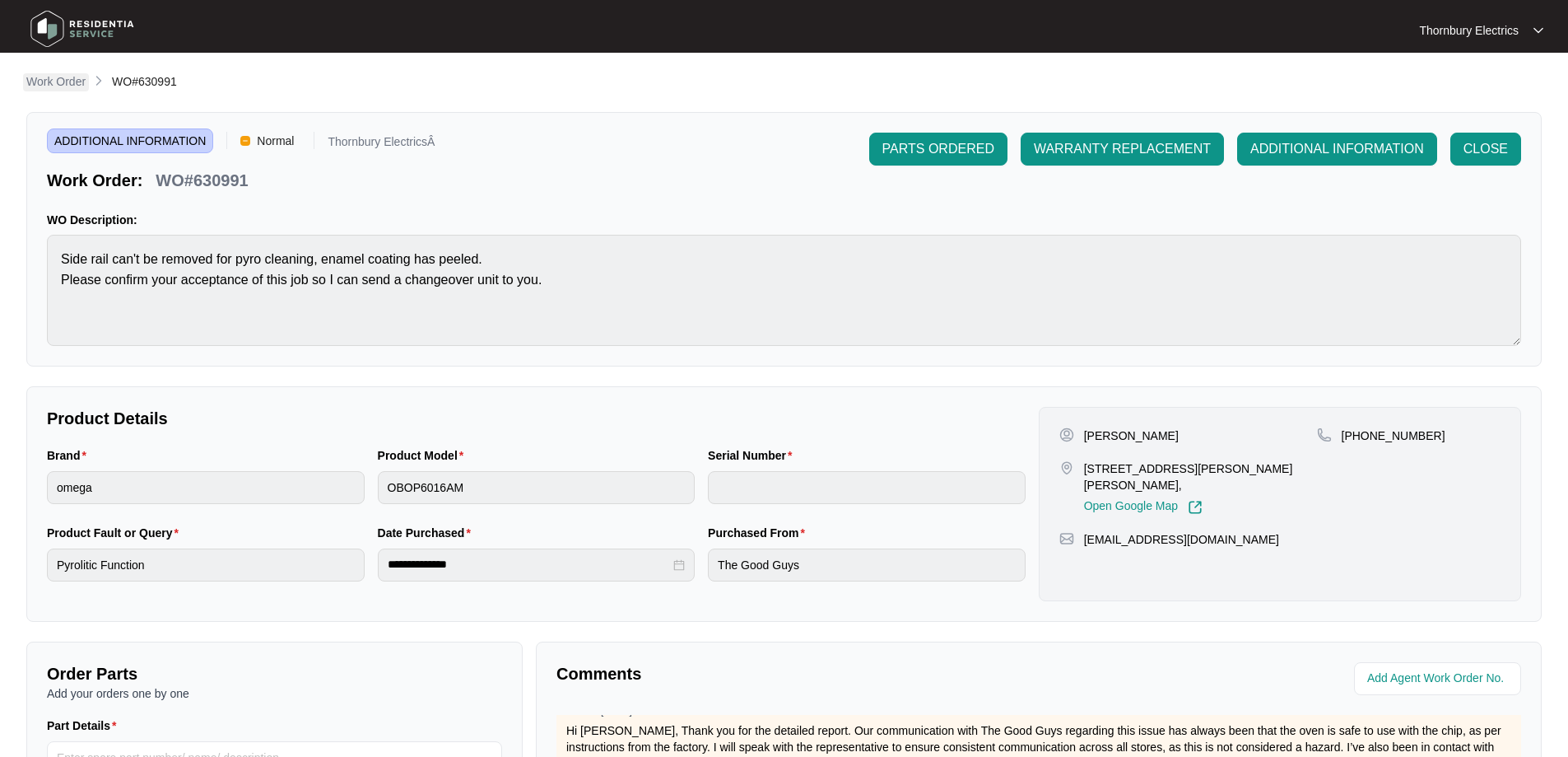
click at [61, 83] on p "Work Order" at bounding box center [56, 81] width 59 height 16
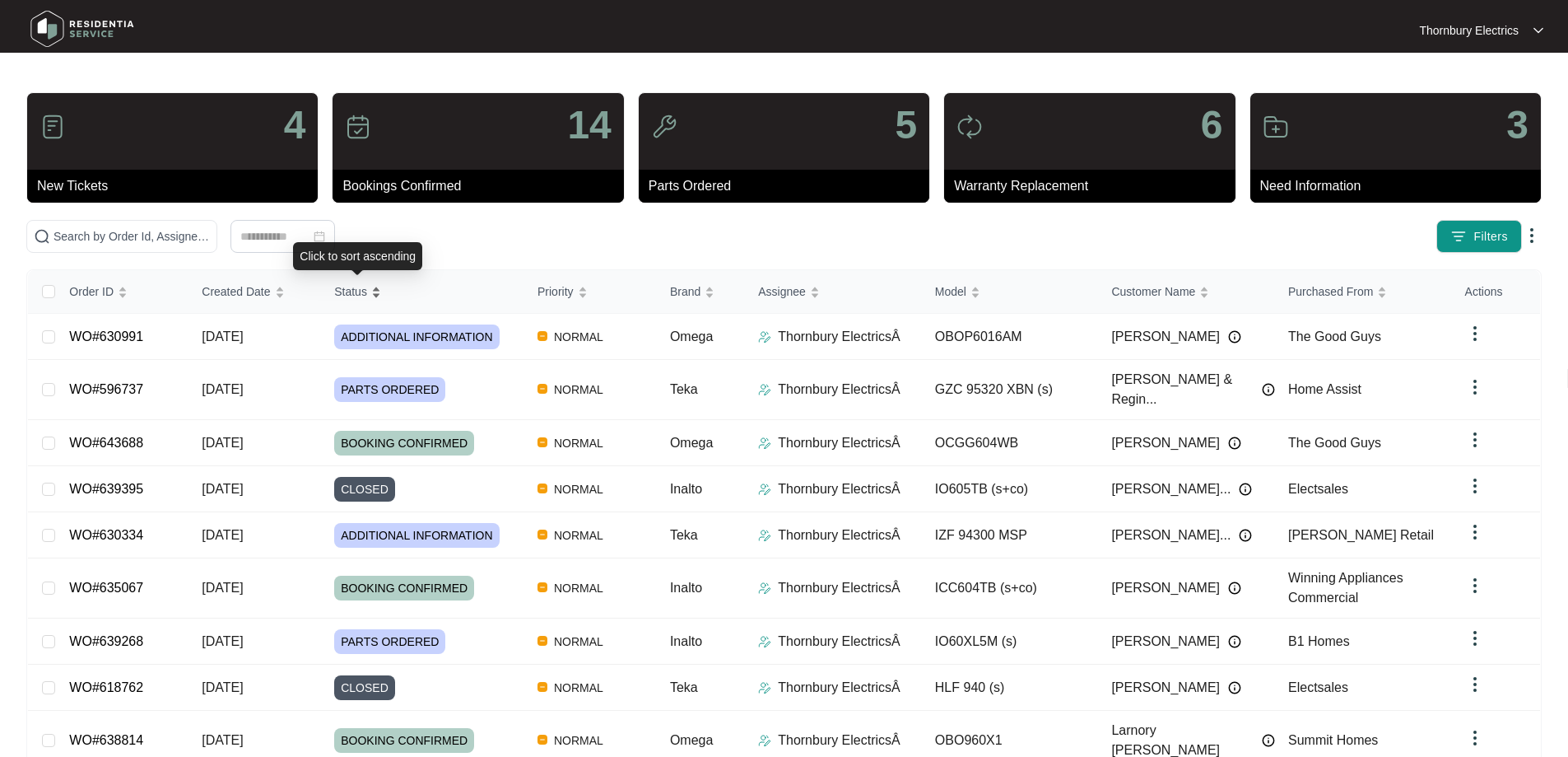
click at [357, 292] on span "Status" at bounding box center [351, 291] width 33 height 18
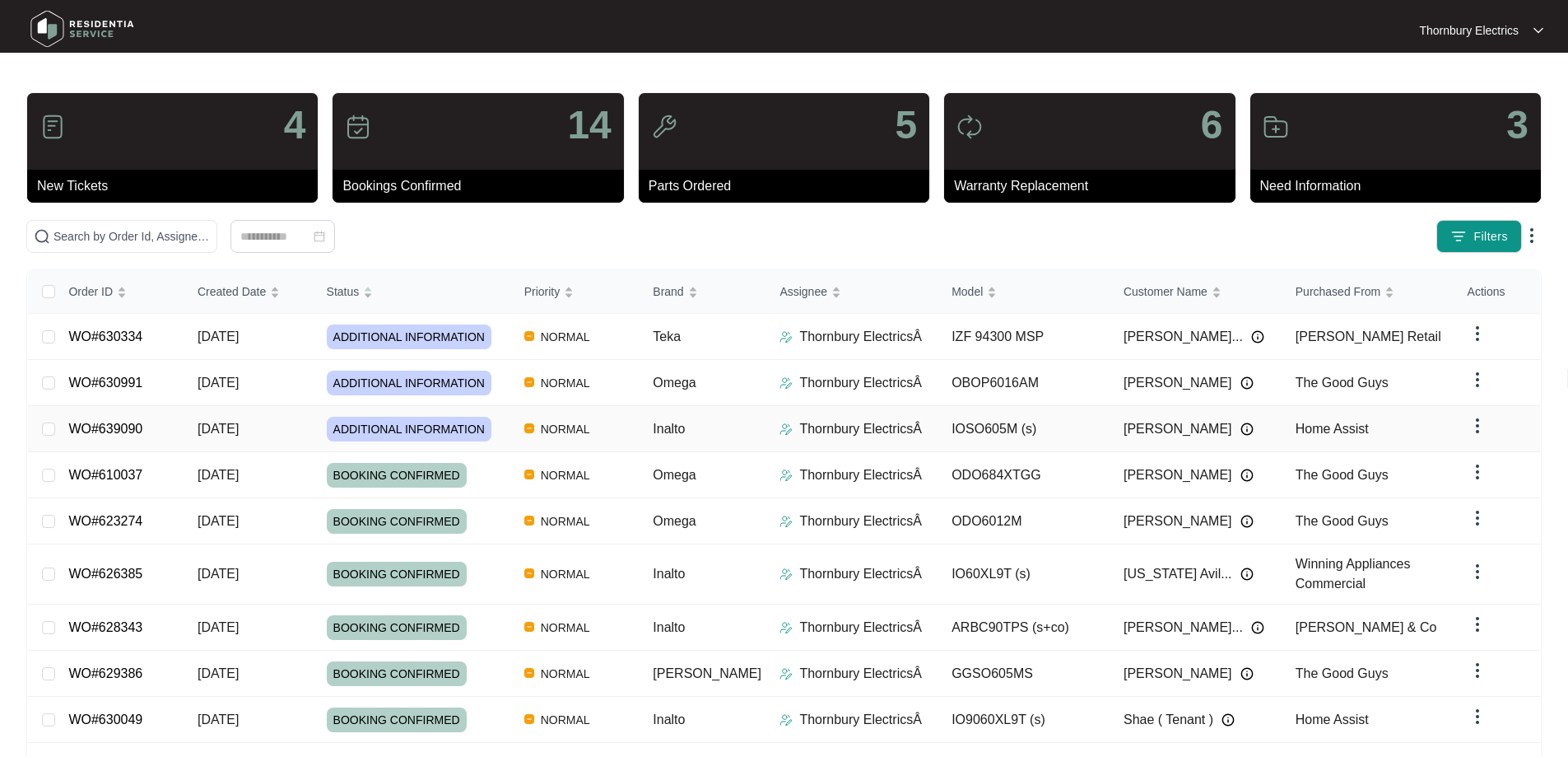
click at [416, 425] on div "Order ID Created Date Status Priority Brand Assignee Model Customer Name Purcha…" at bounding box center [784, 556] width 1512 height 573
click at [420, 422] on span "ADDITIONAL INFORMATION" at bounding box center [410, 429] width 165 height 25
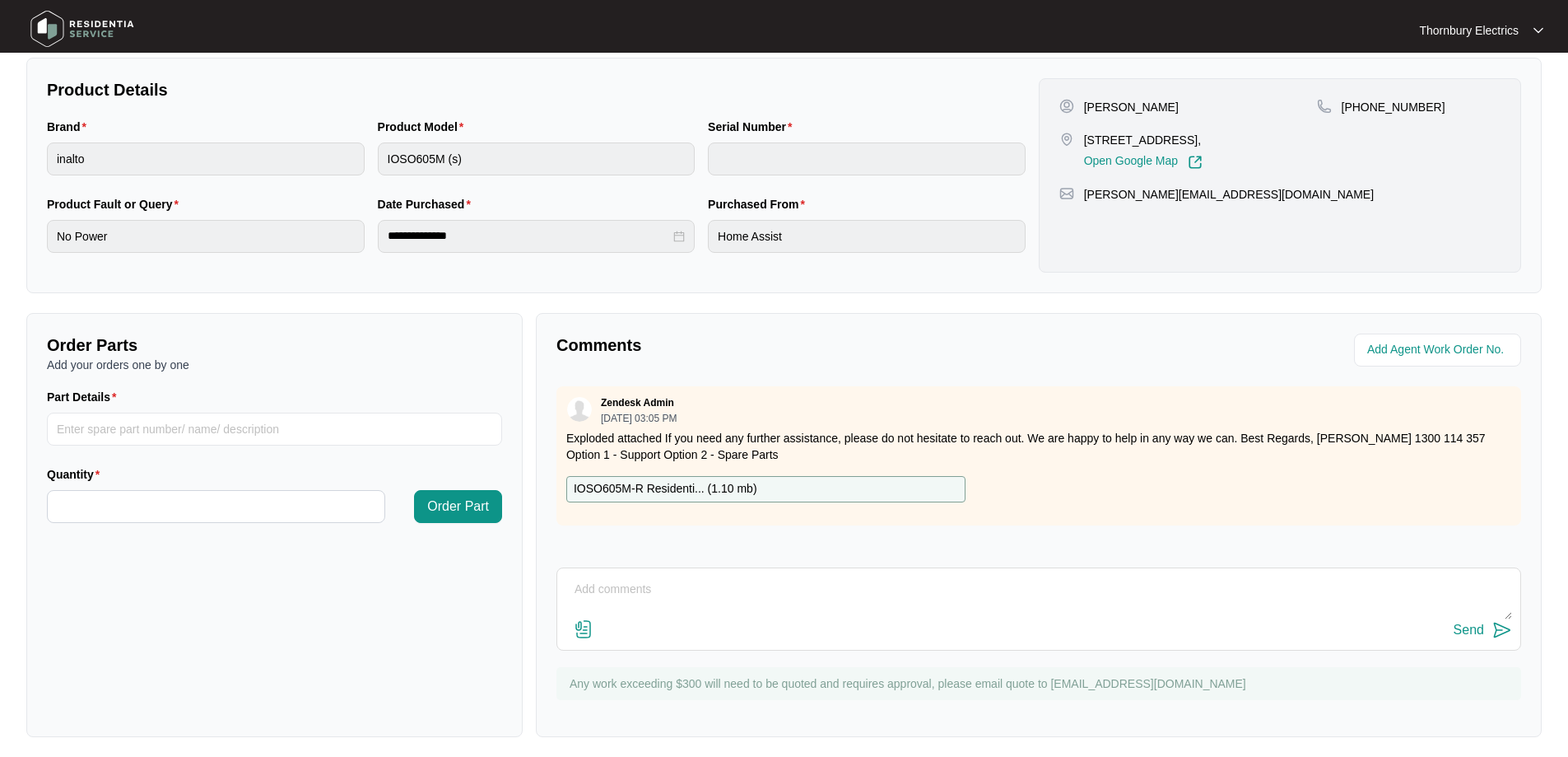
scroll to position [336, 0]
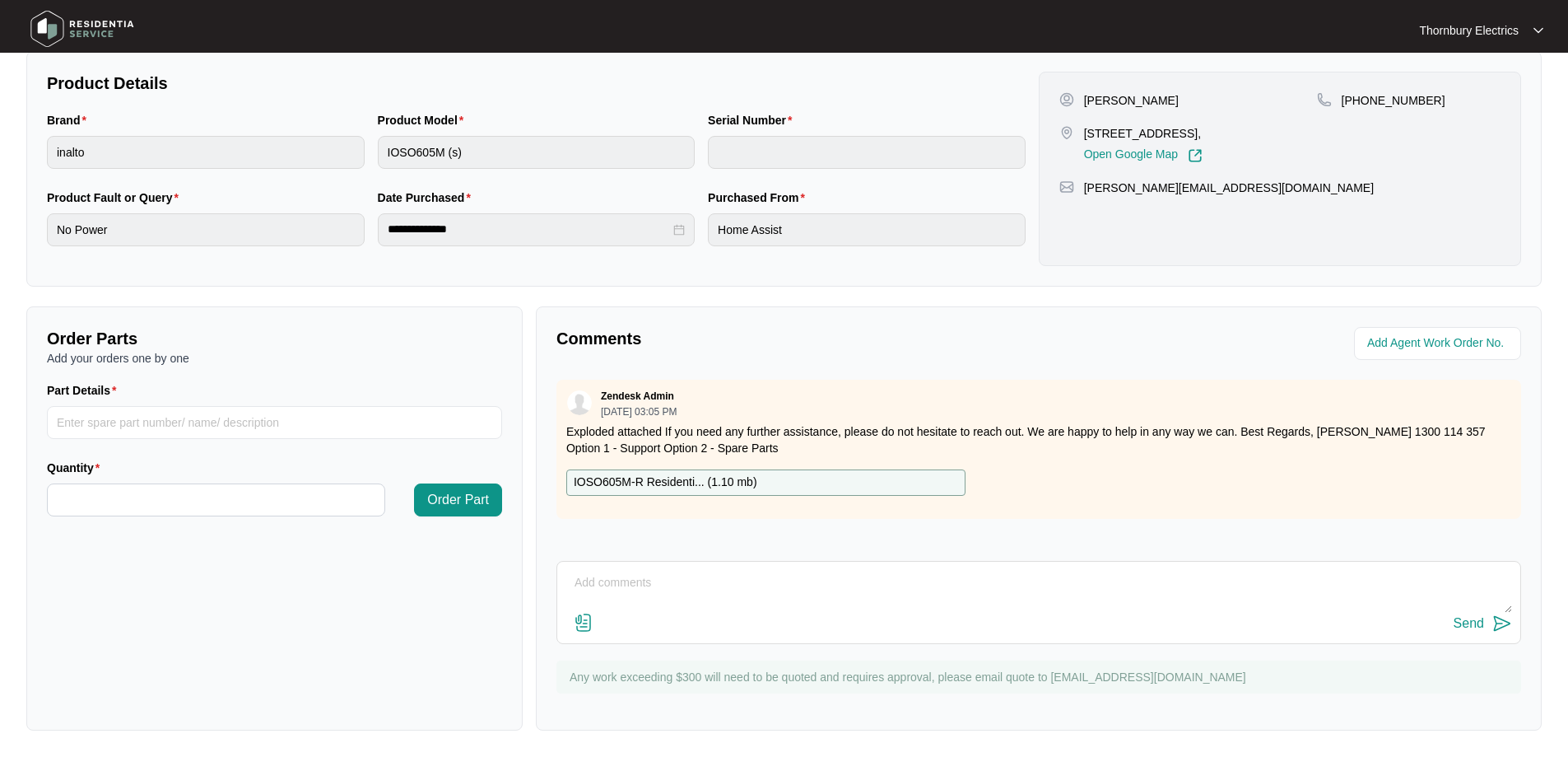
click at [616, 603] on textarea at bounding box center [1039, 591] width 947 height 43
type textarea "scheduled [DATE]"
click at [1470, 630] on div "Send" at bounding box center [1469, 623] width 31 height 14
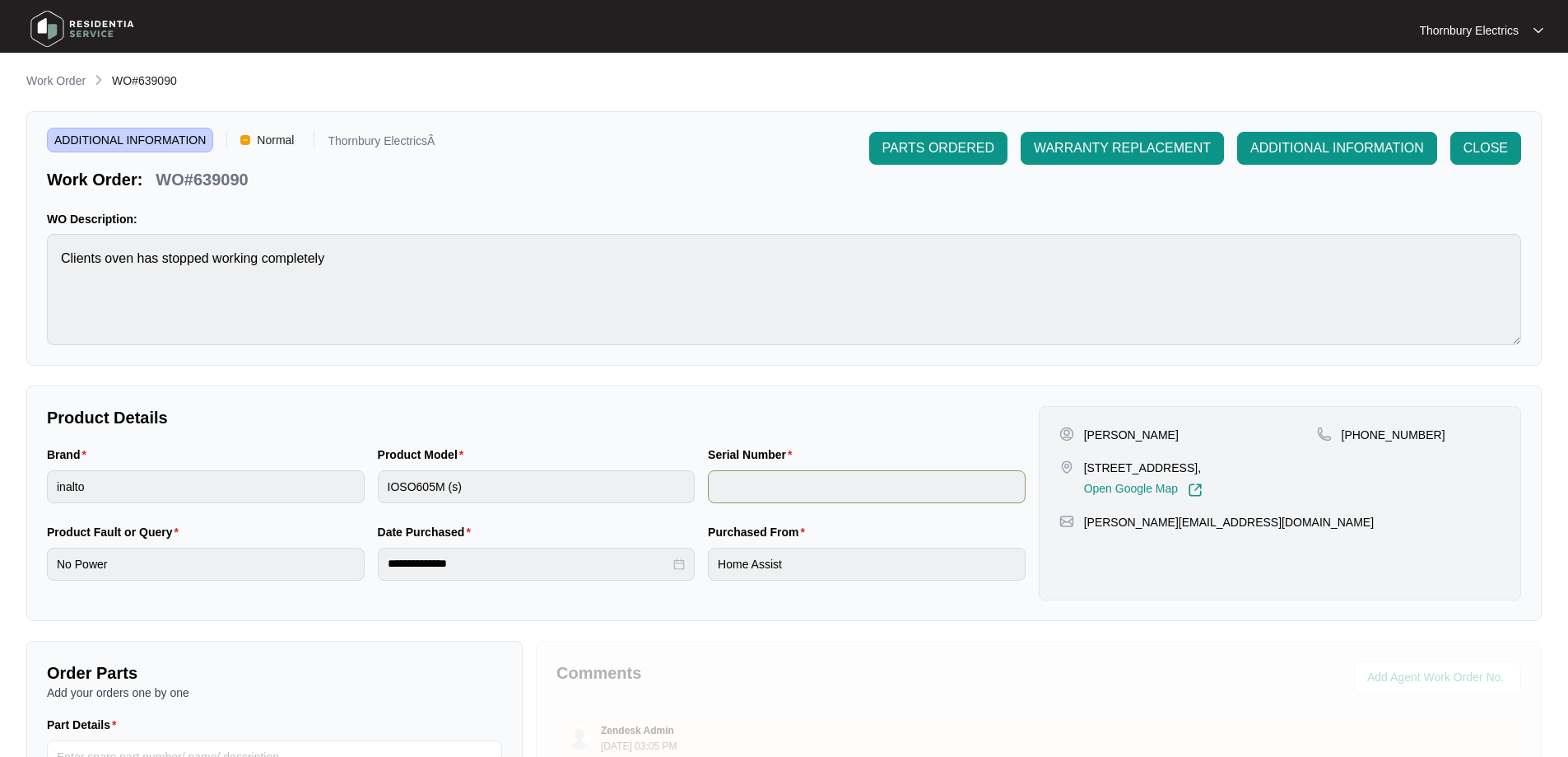
scroll to position [0, 0]
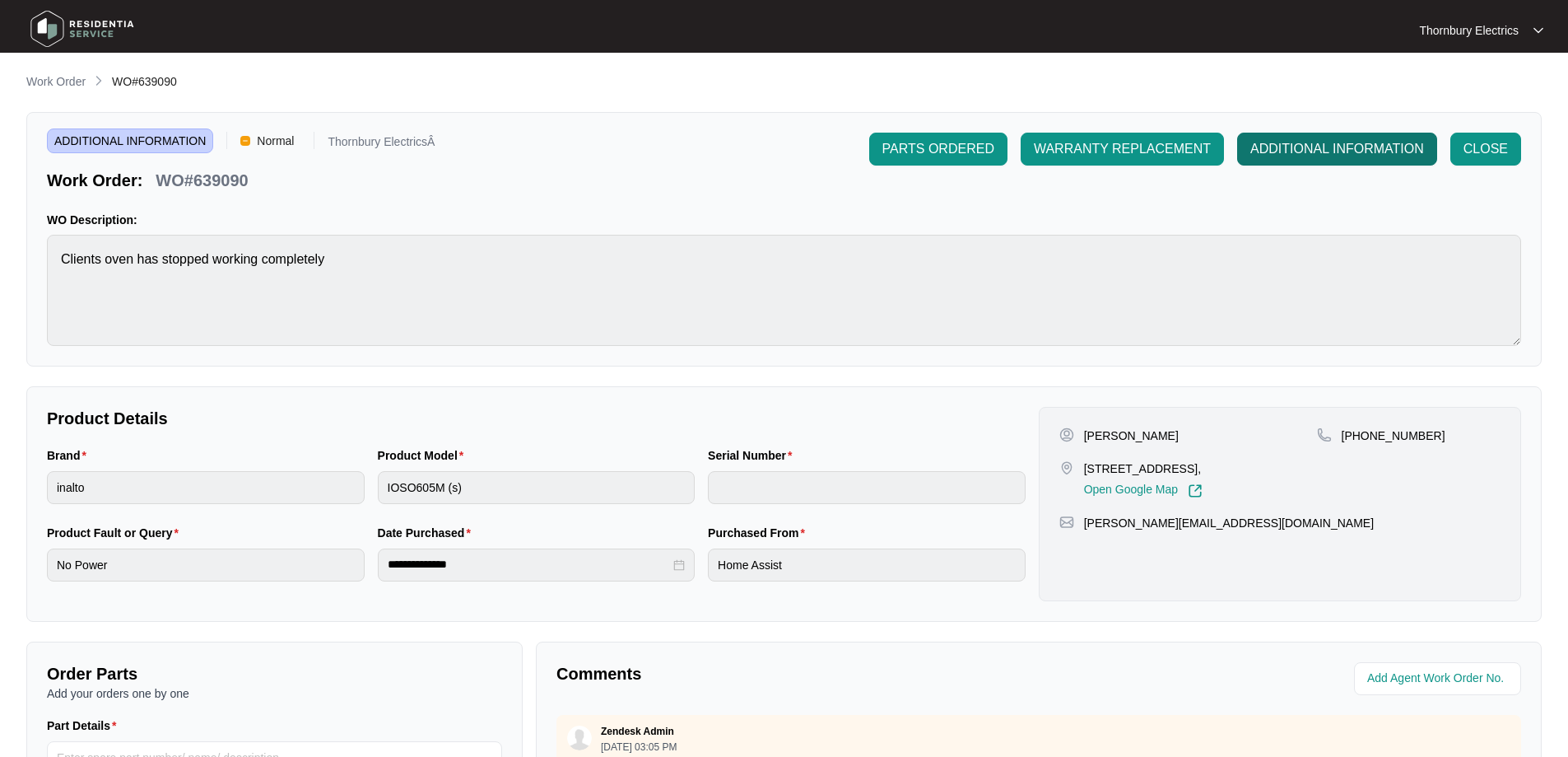
click at [1340, 142] on span "ADDITIONAL INFORMATION" at bounding box center [1337, 149] width 174 height 20
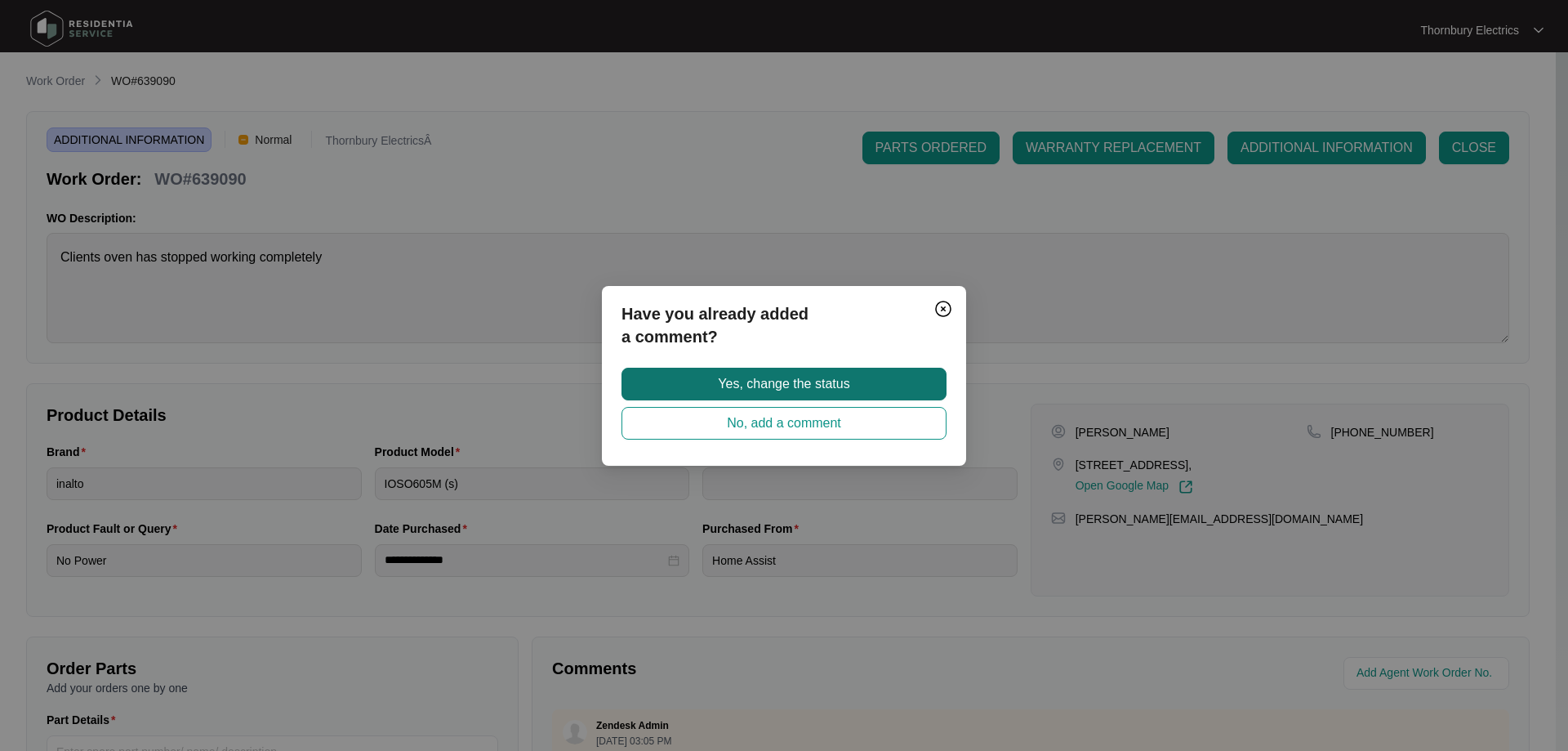
click at [830, 380] on span "Yes, change the status" at bounding box center [784, 384] width 131 height 20
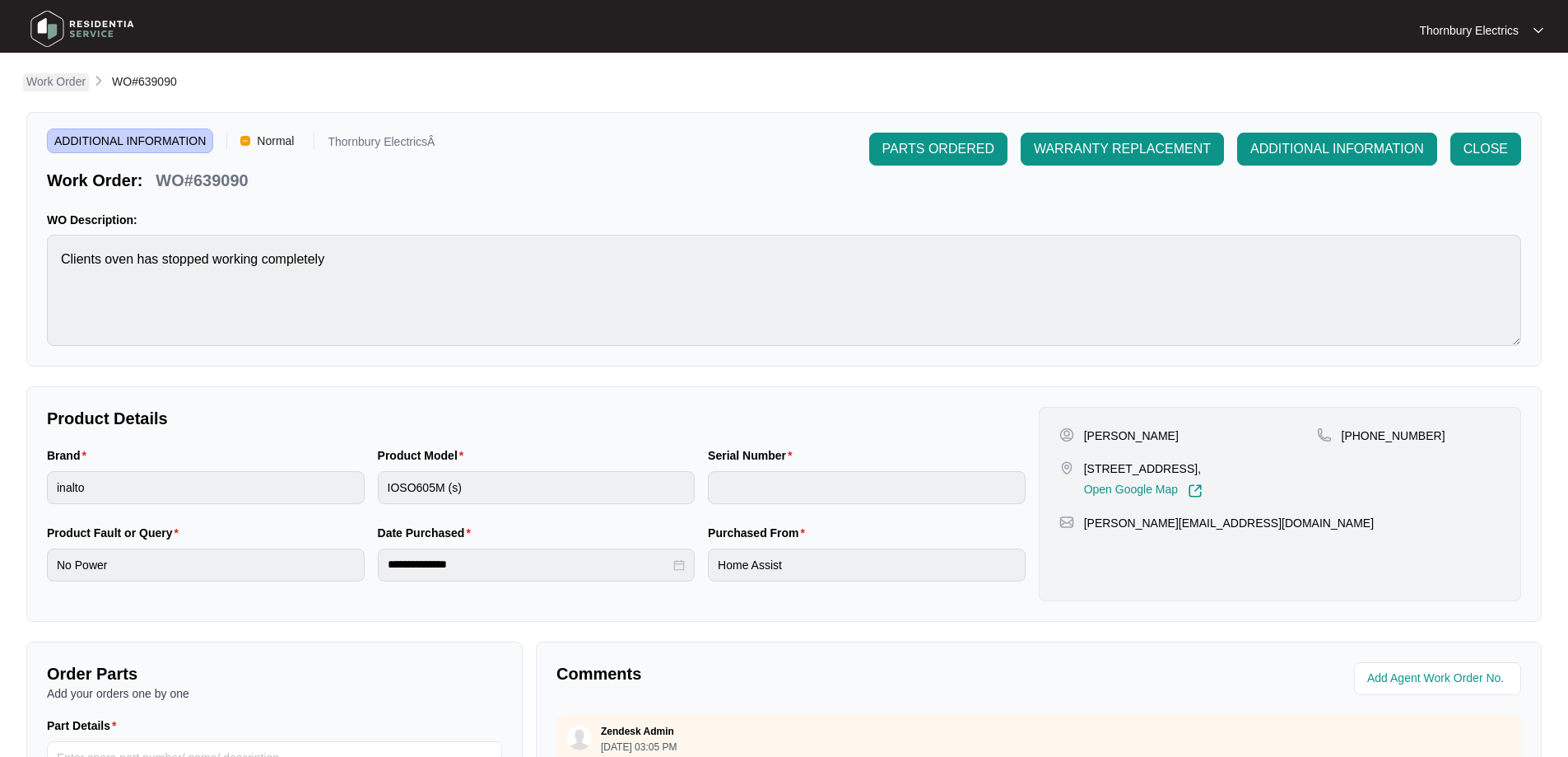
click at [50, 82] on p "Work Order" at bounding box center [56, 81] width 59 height 16
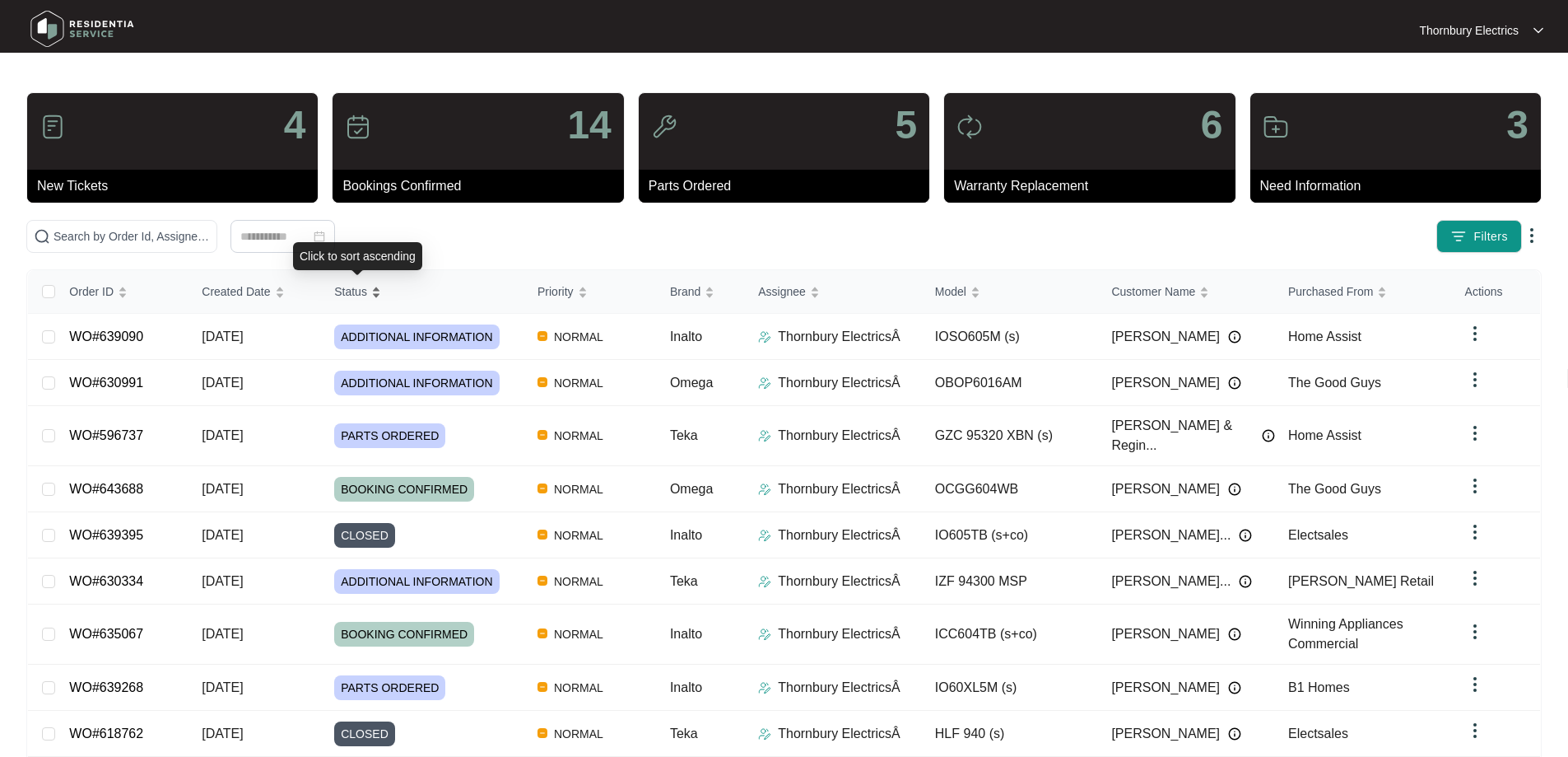
click at [374, 294] on div "Status" at bounding box center [358, 292] width 47 height 23
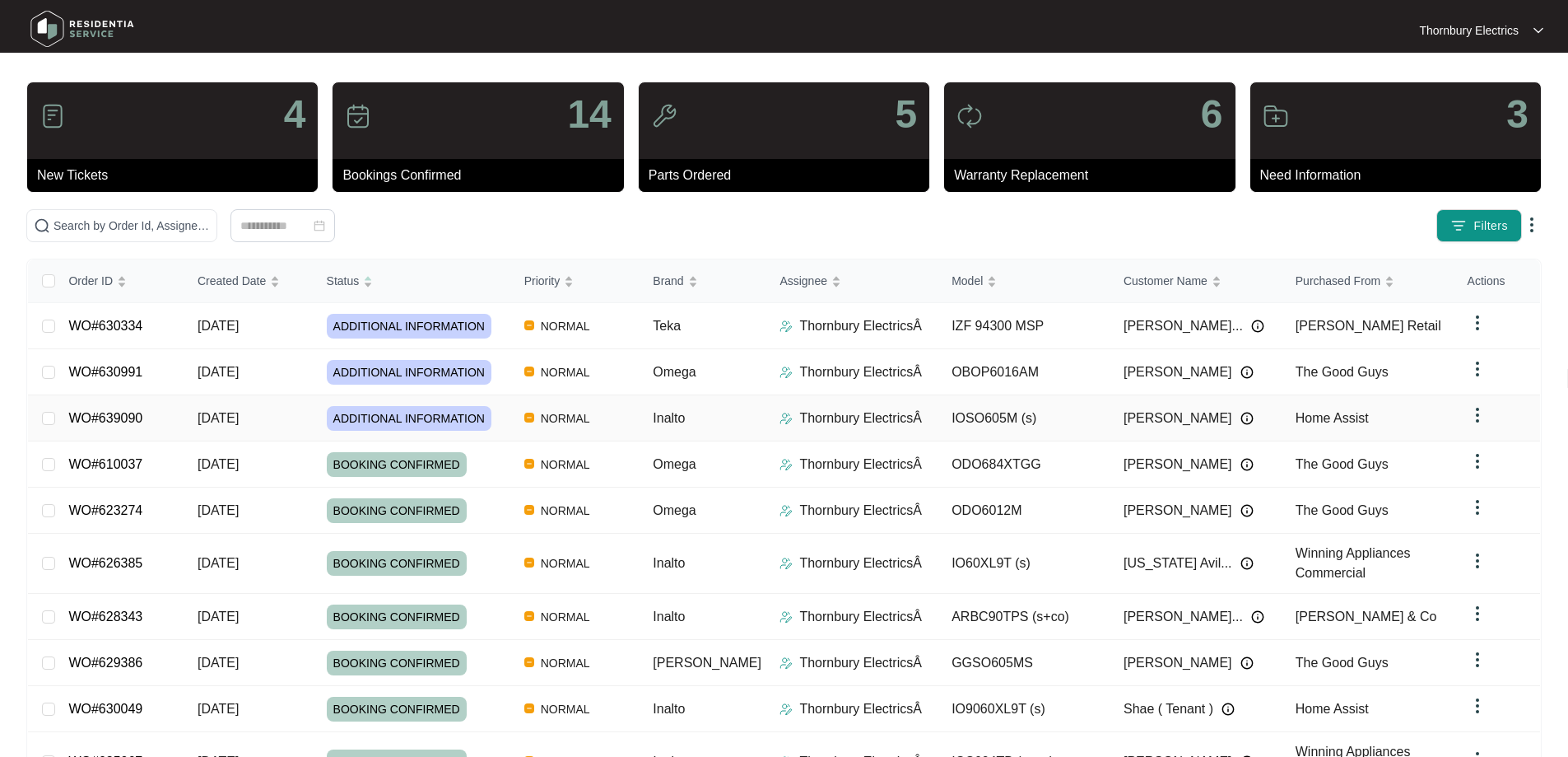
scroll to position [119, 0]
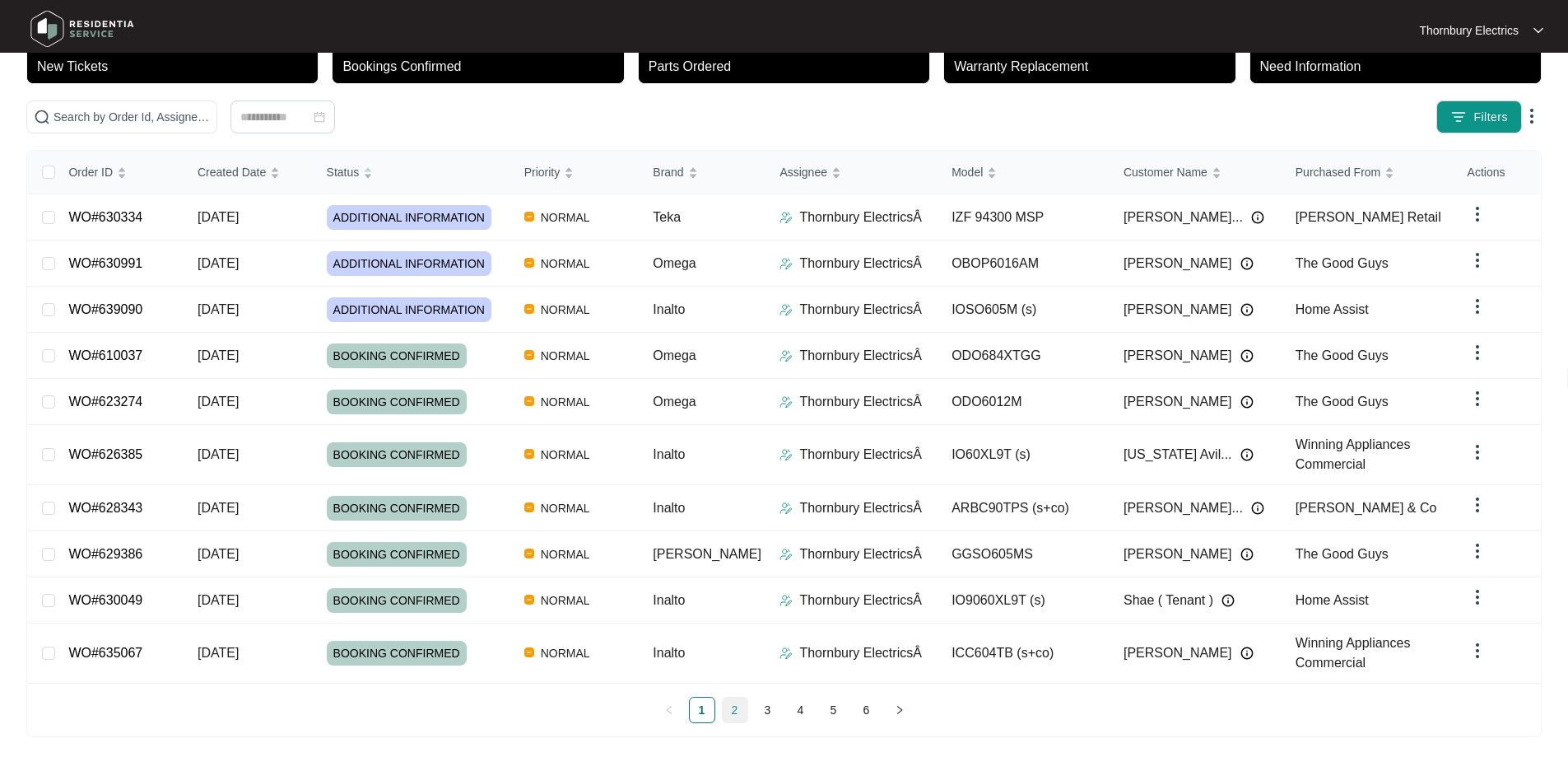
click at [730, 712] on link "2" at bounding box center [736, 710] width 25 height 25
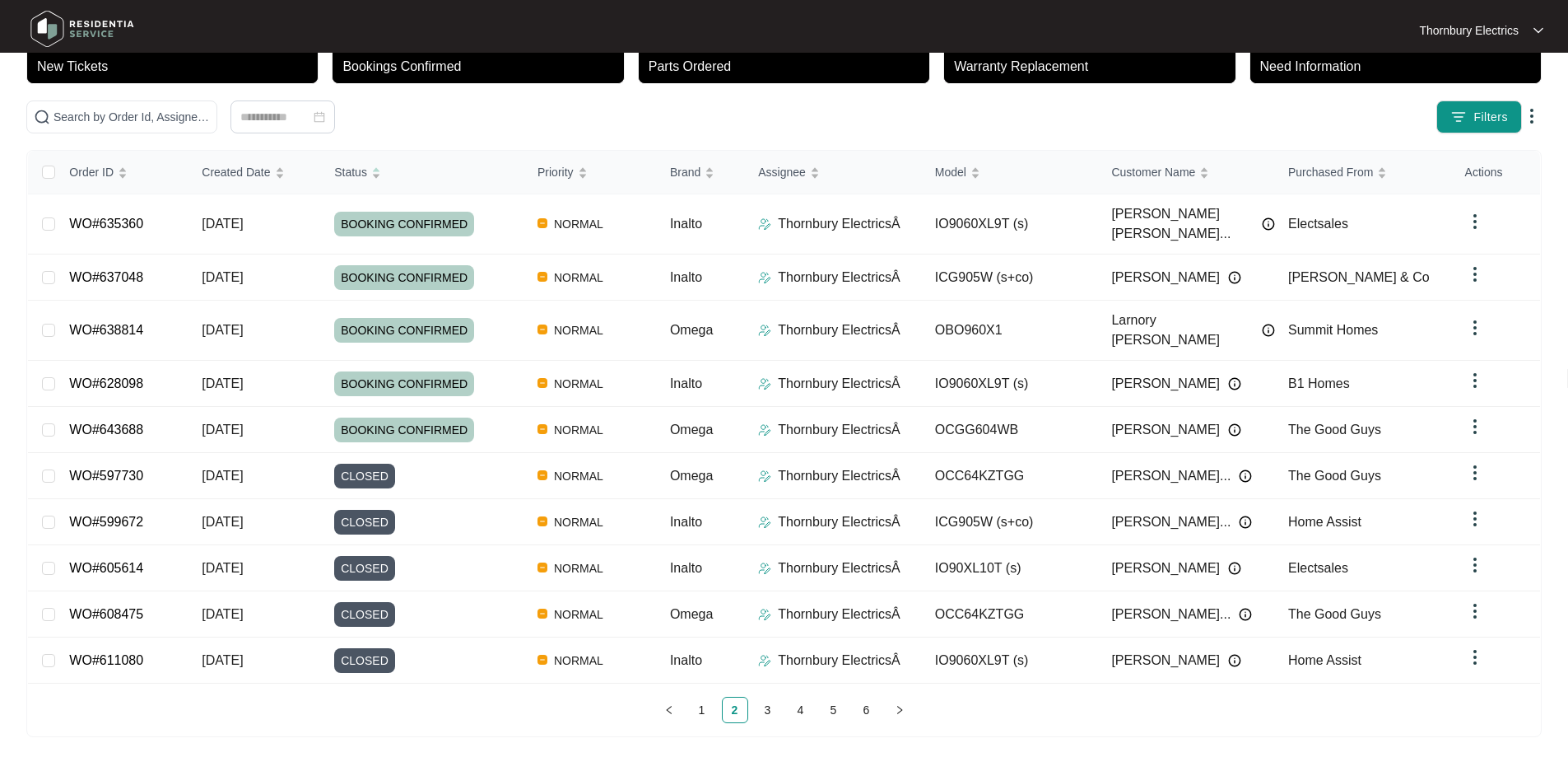
scroll to position [90, 0]
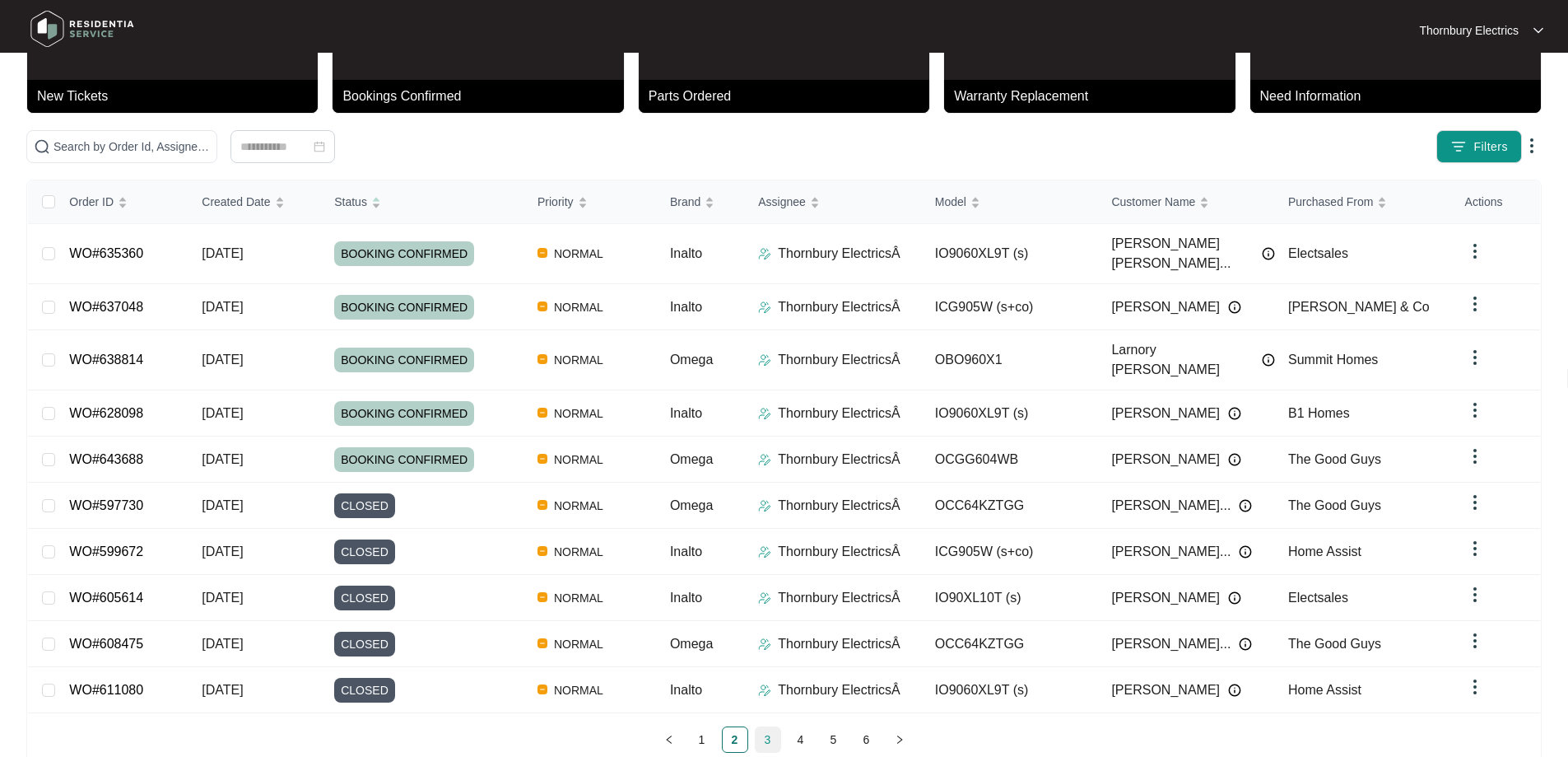
click at [765, 727] on link "3" at bounding box center [768, 740] width 25 height 25
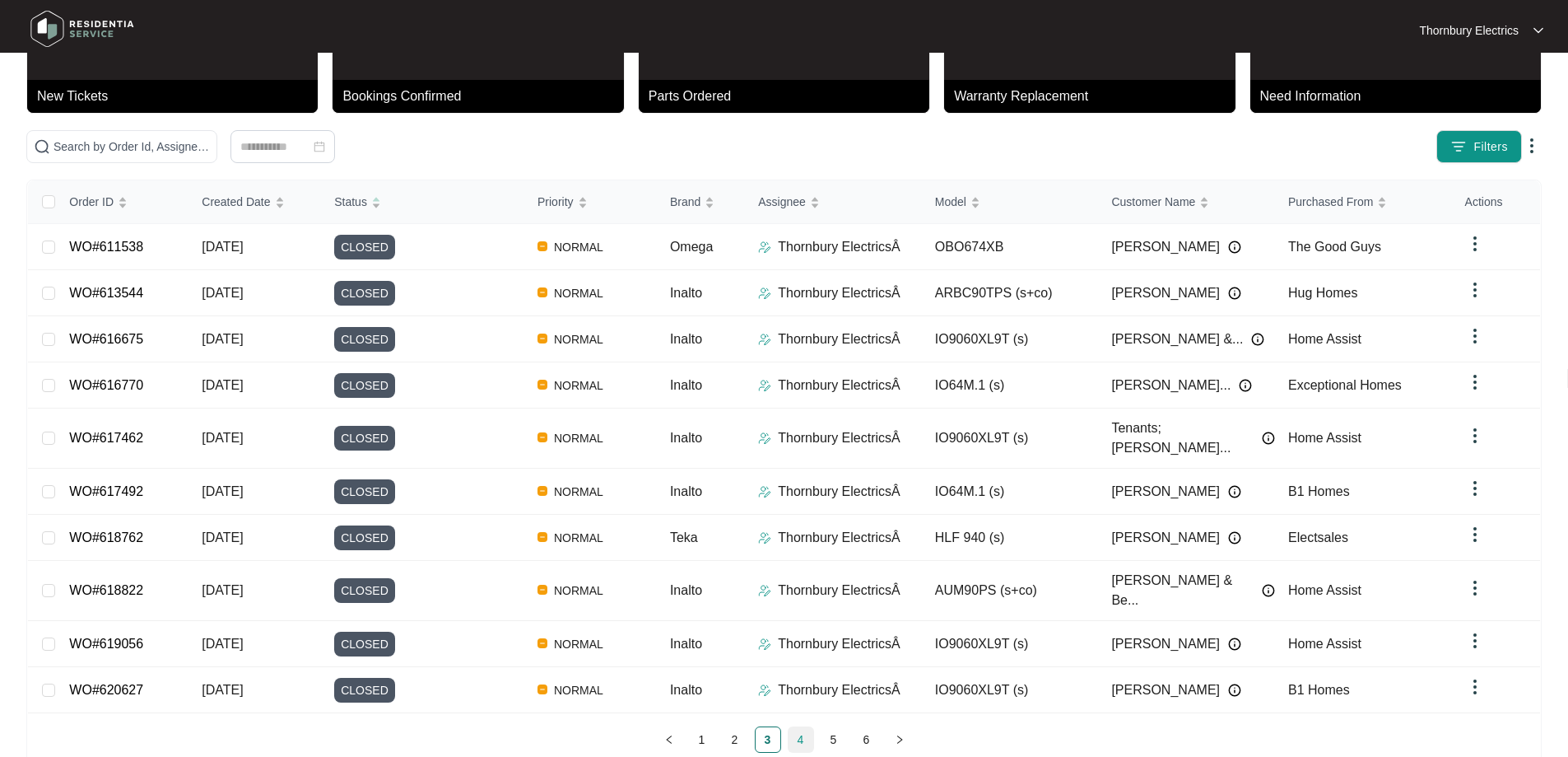
click at [798, 727] on link "4" at bounding box center [801, 740] width 25 height 25
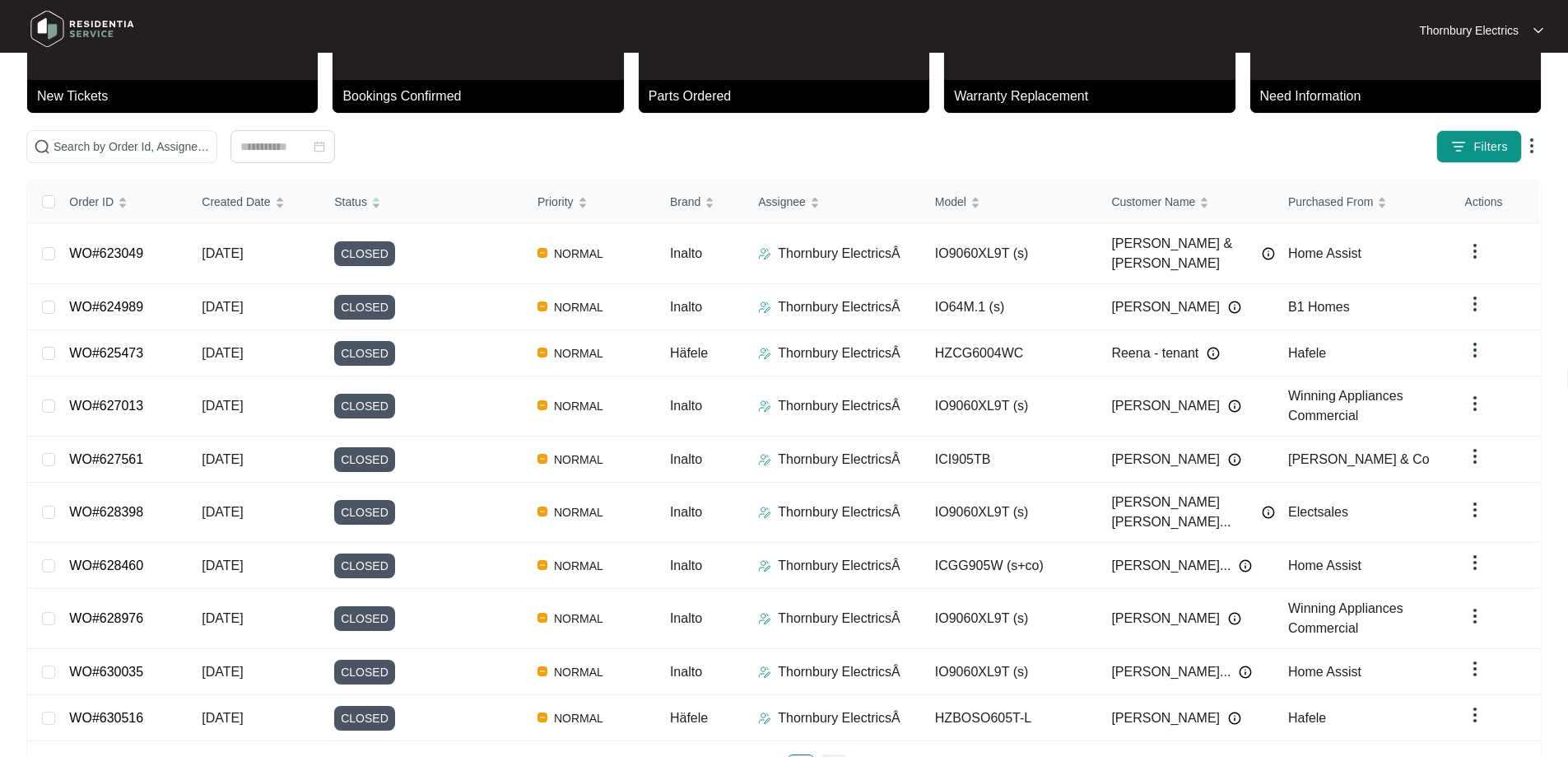
click at [831, 755] on link "5" at bounding box center [834, 768] width 25 height 25
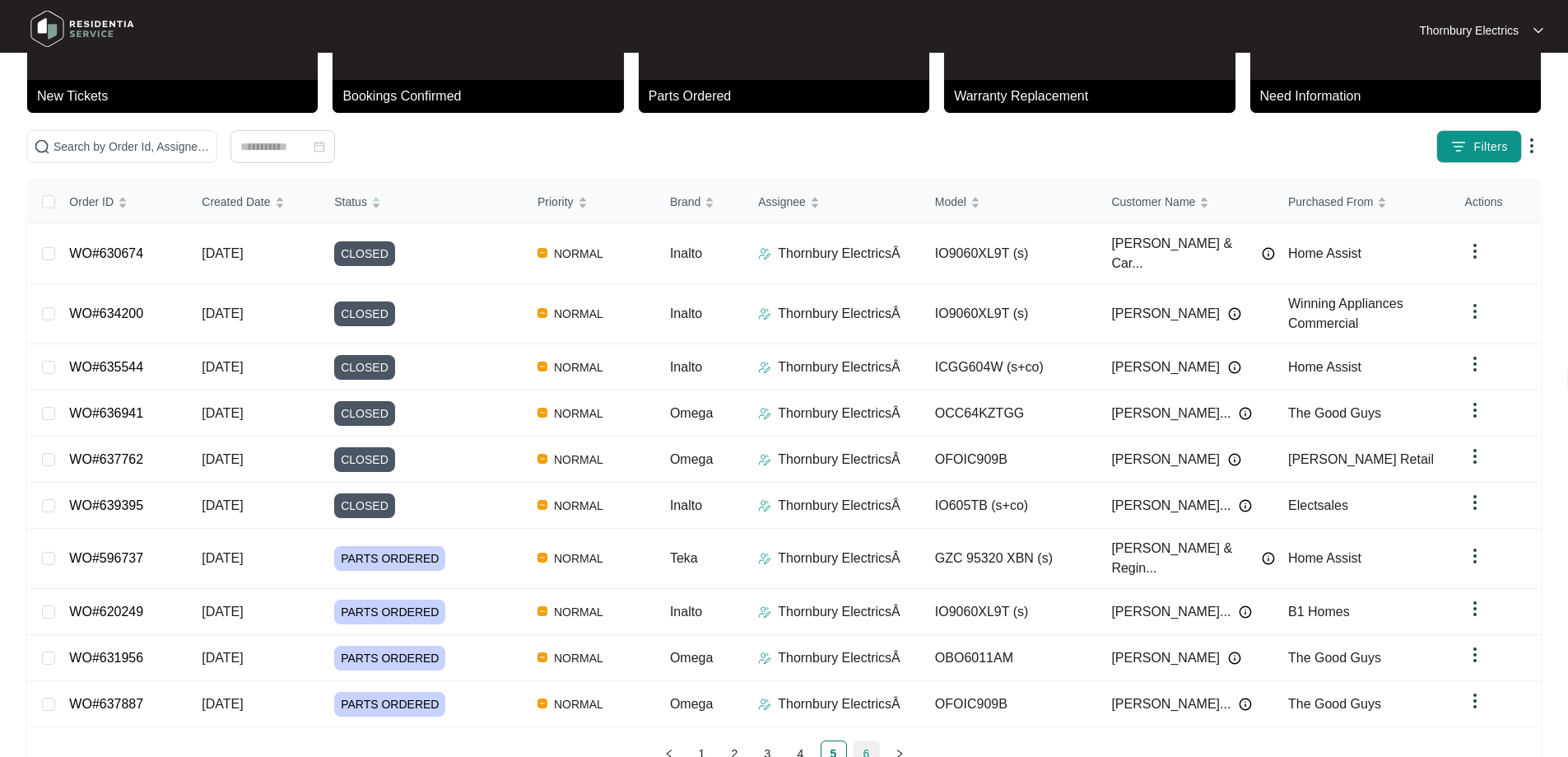
click at [869, 742] on link "6" at bounding box center [867, 754] width 25 height 25
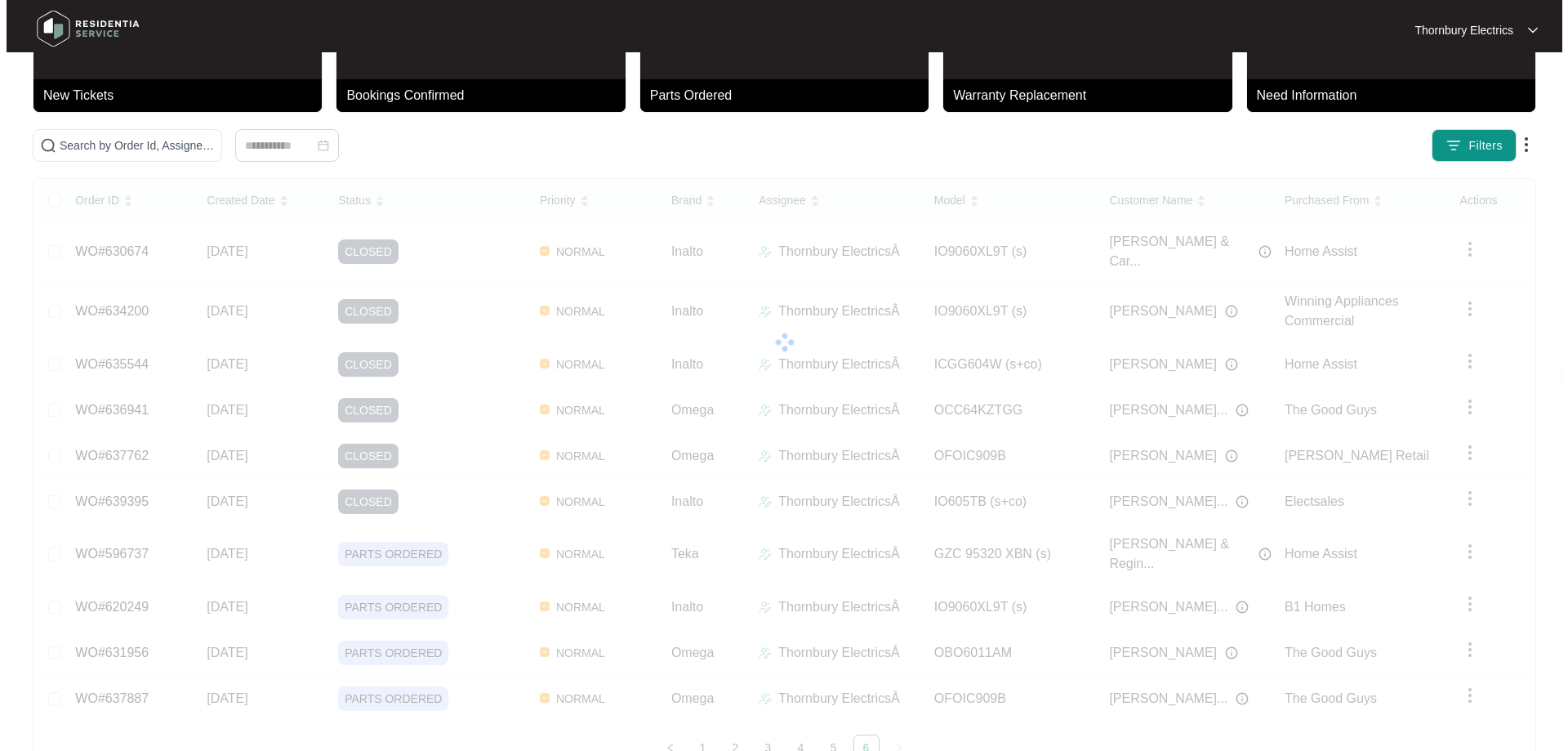
scroll to position [0, 0]
